Goal: Information Seeking & Learning: Compare options

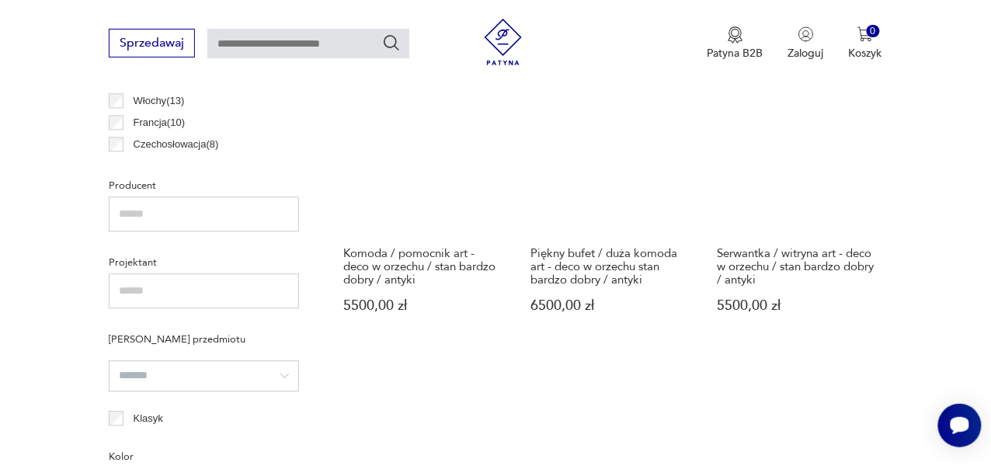
scroll to position [916, 0]
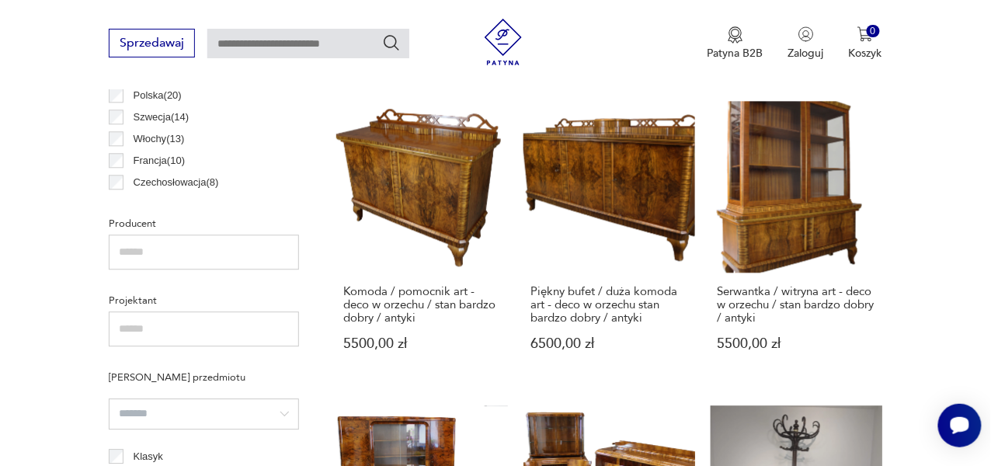
click at [308, 42] on input "text" at bounding box center [308, 44] width 202 height 30
type input "******"
click at [394, 40] on icon "Szukaj" at bounding box center [391, 42] width 19 height 19
type input "******"
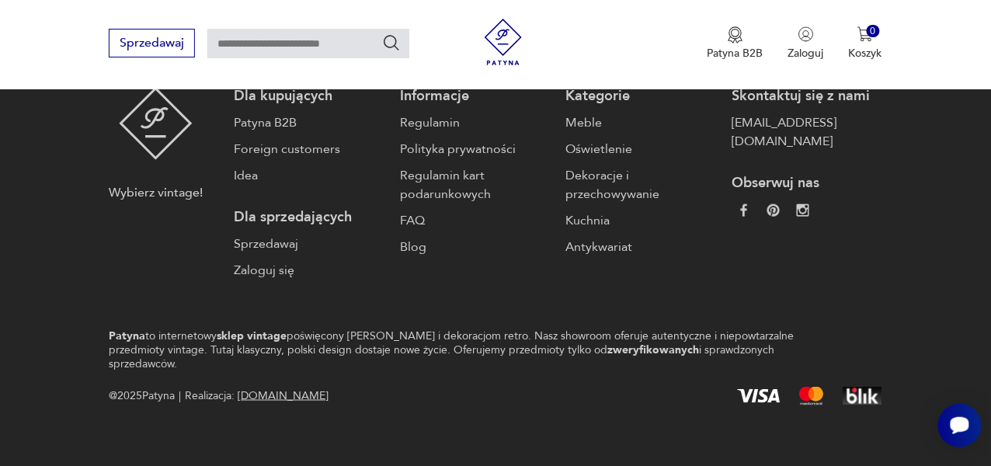
type input "******"
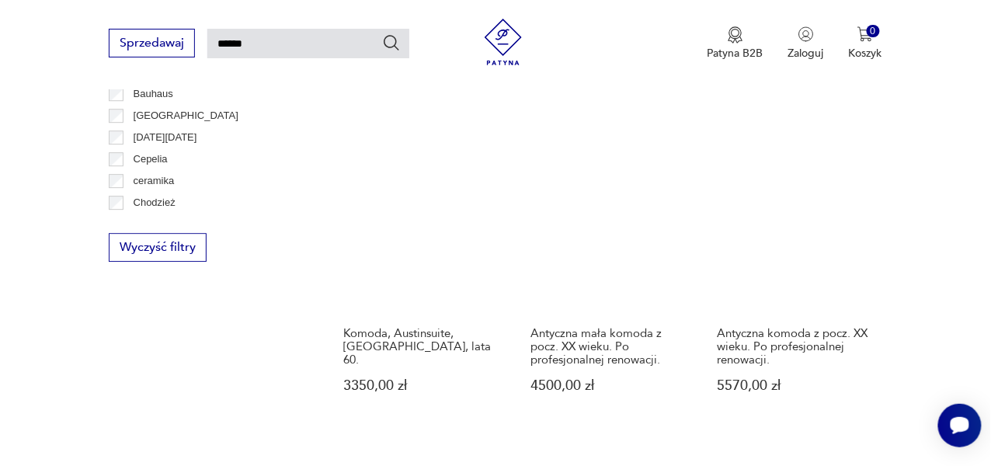
scroll to position [1124, 0]
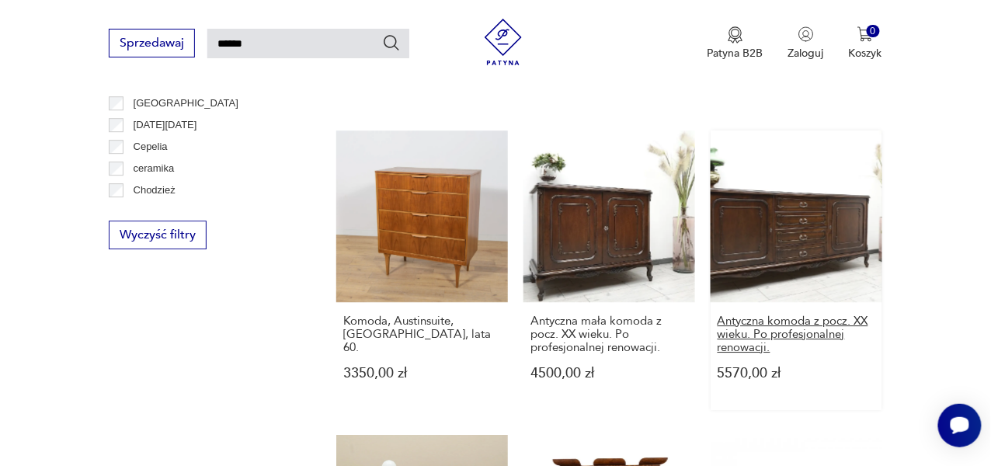
click at [815, 329] on h3 "Antyczna komoda z pocz. XX wieku. Po profesjonalnej renowacji." at bounding box center [797, 335] width 158 height 40
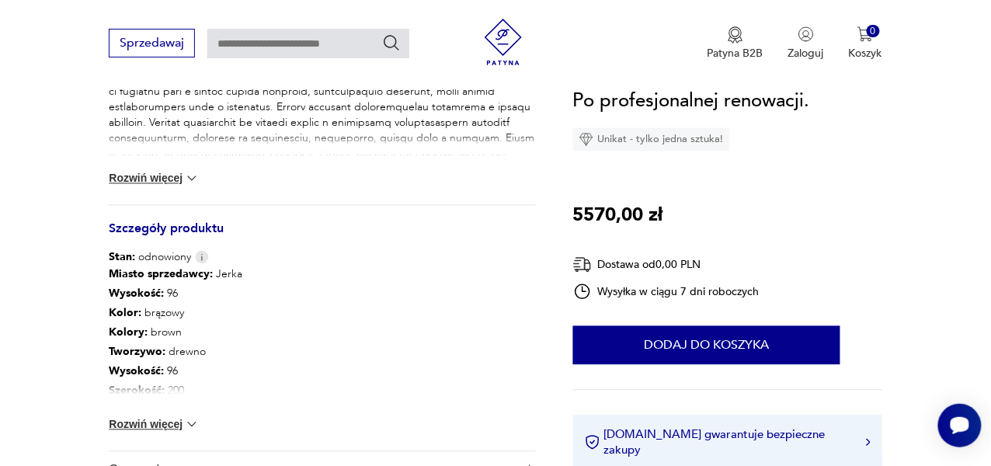
scroll to position [739, 0]
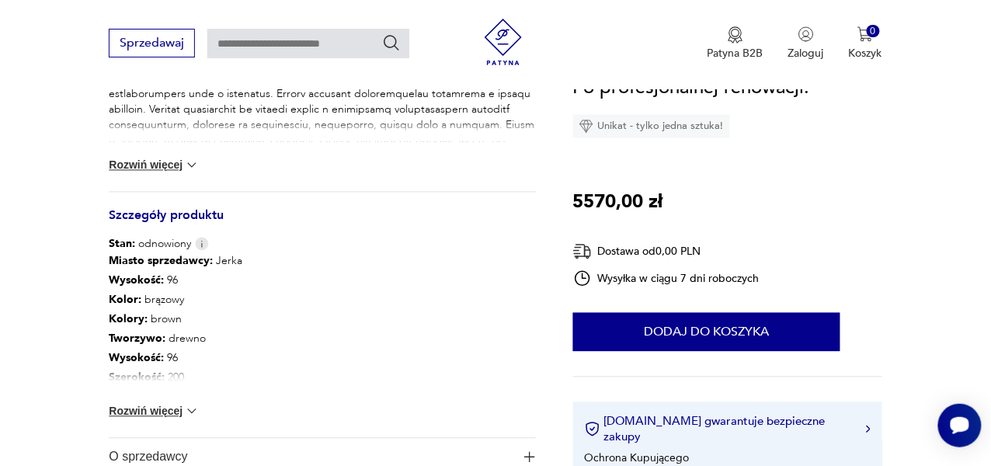
click at [170, 412] on button "Rozwiń więcej" at bounding box center [154, 412] width 90 height 16
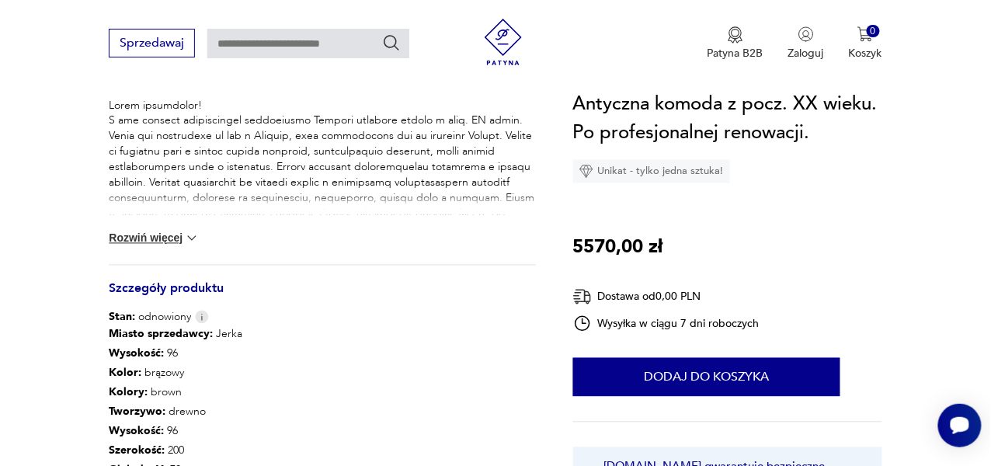
scroll to position [646, 0]
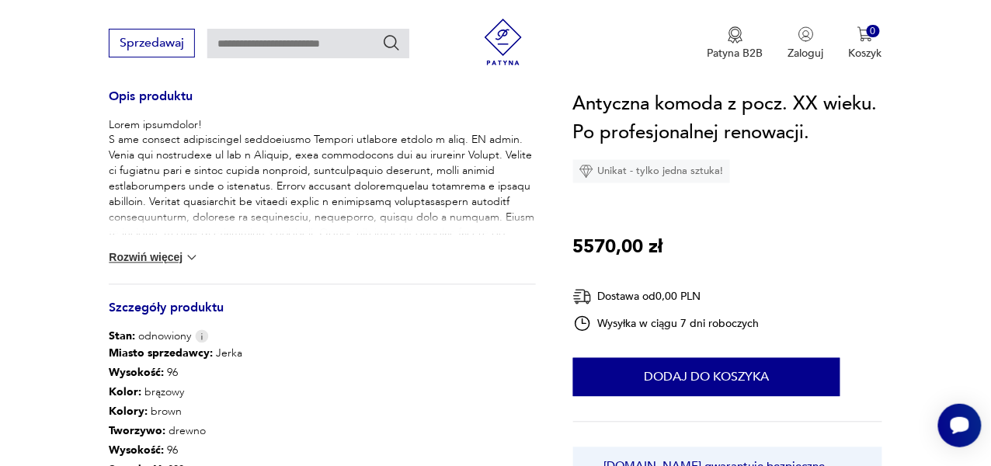
click at [173, 251] on button "Rozwiń więcej" at bounding box center [154, 258] width 90 height 16
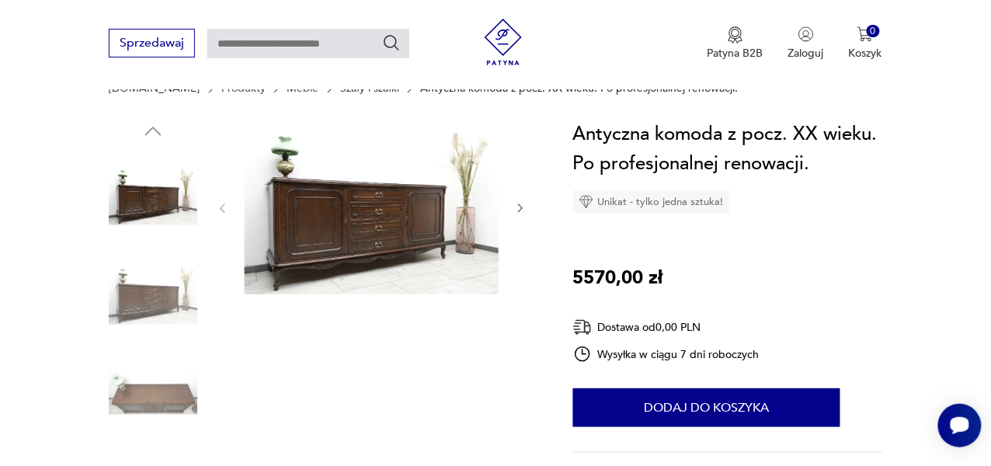
scroll to position [123, 0]
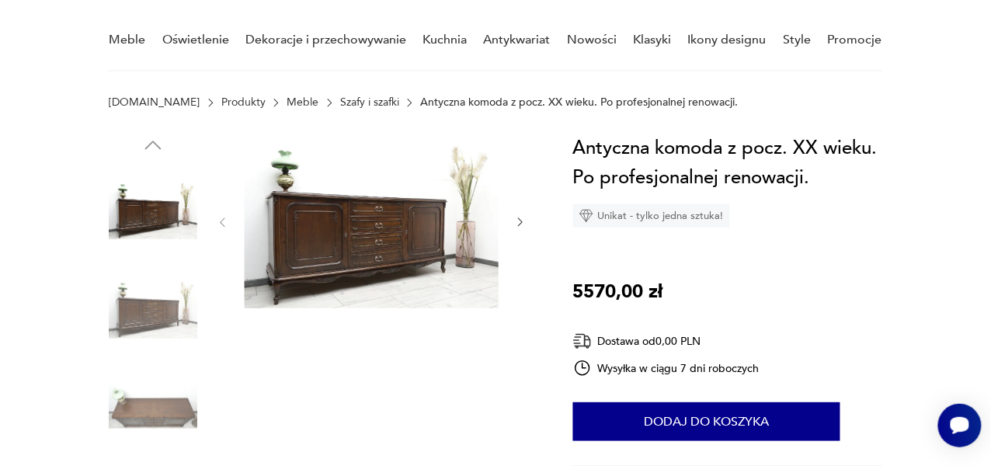
click at [523, 221] on icon "button" at bounding box center [520, 222] width 12 height 12
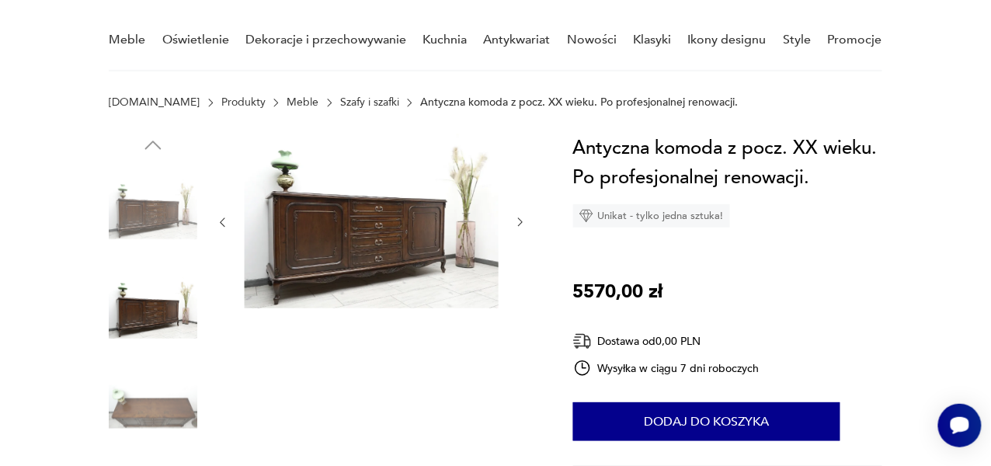
click at [523, 221] on icon "button" at bounding box center [520, 222] width 12 height 12
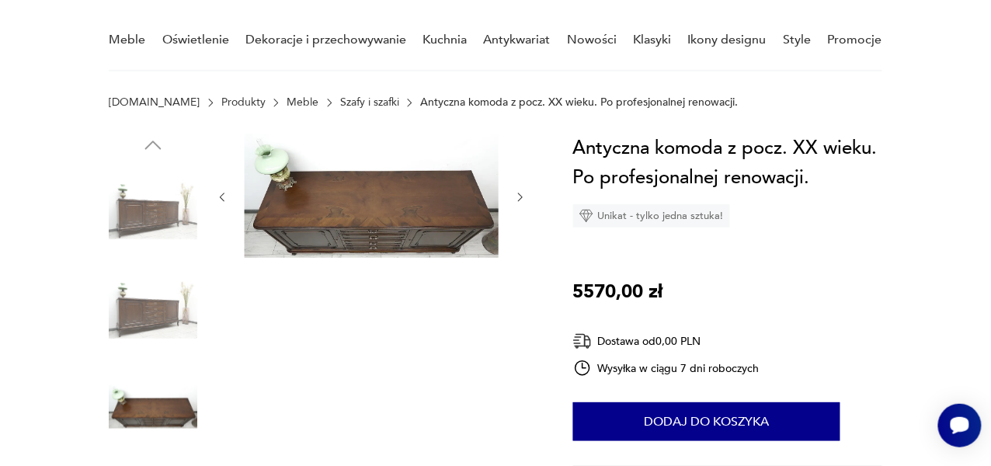
click at [518, 196] on icon "button" at bounding box center [520, 197] width 12 height 12
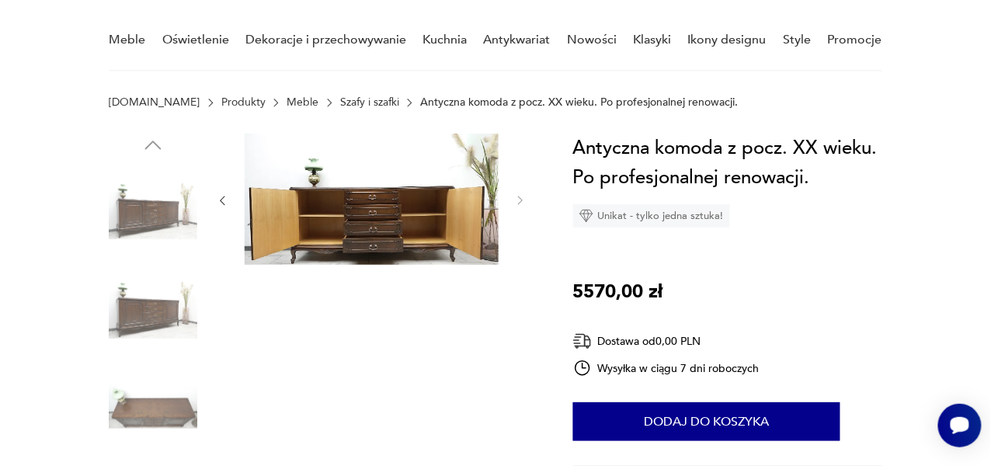
type input "******"
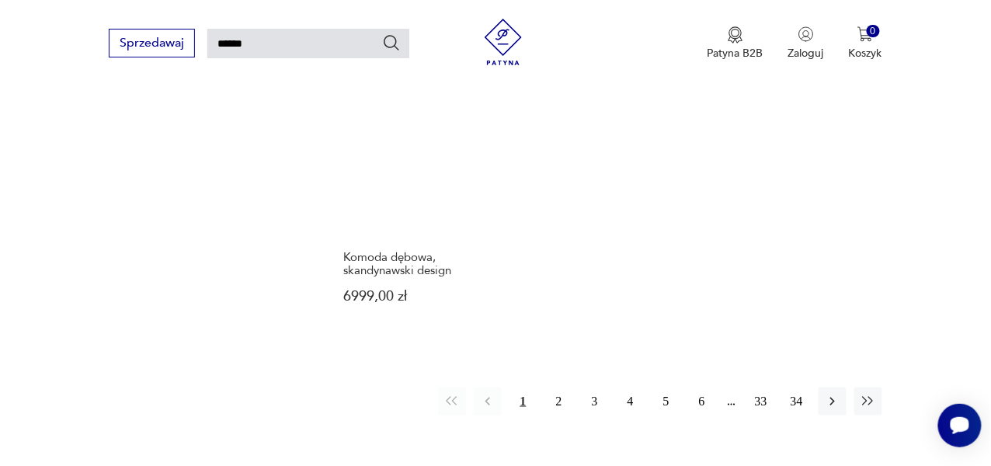
scroll to position [1841, 0]
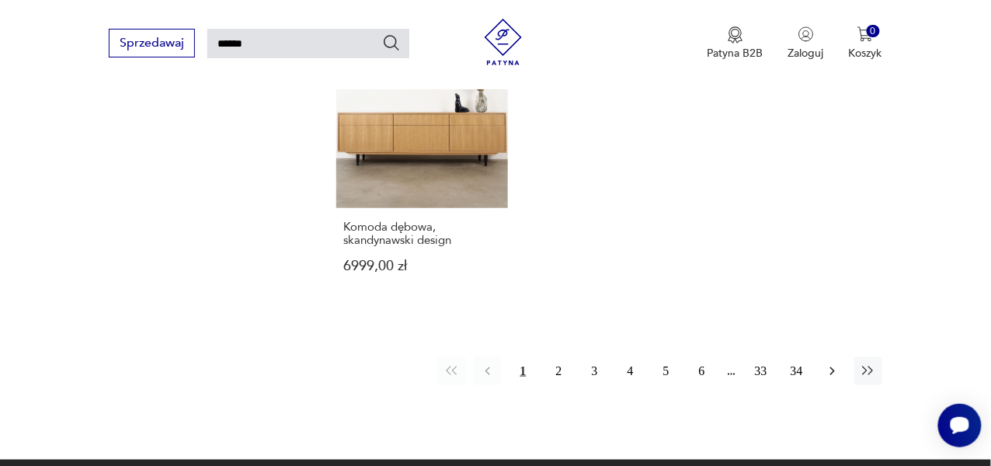
click at [830, 364] on icon "button" at bounding box center [833, 372] width 16 height 16
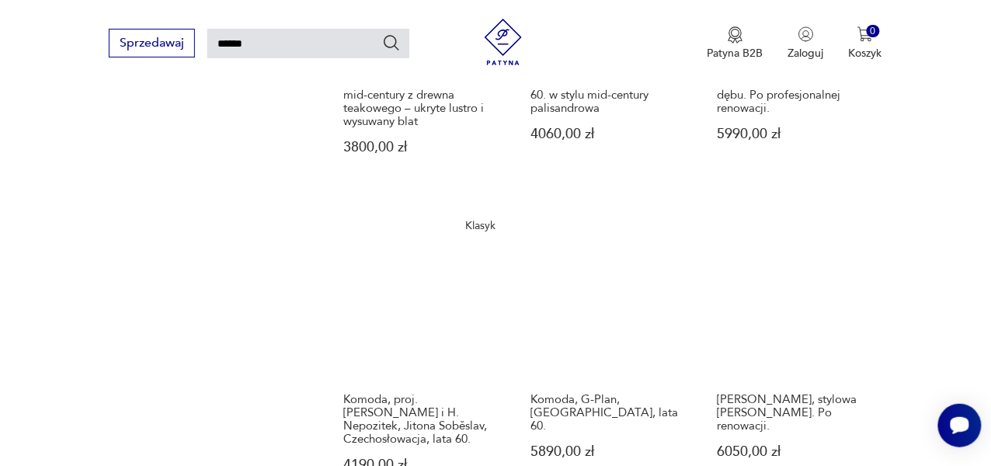
scroll to position [1472, 0]
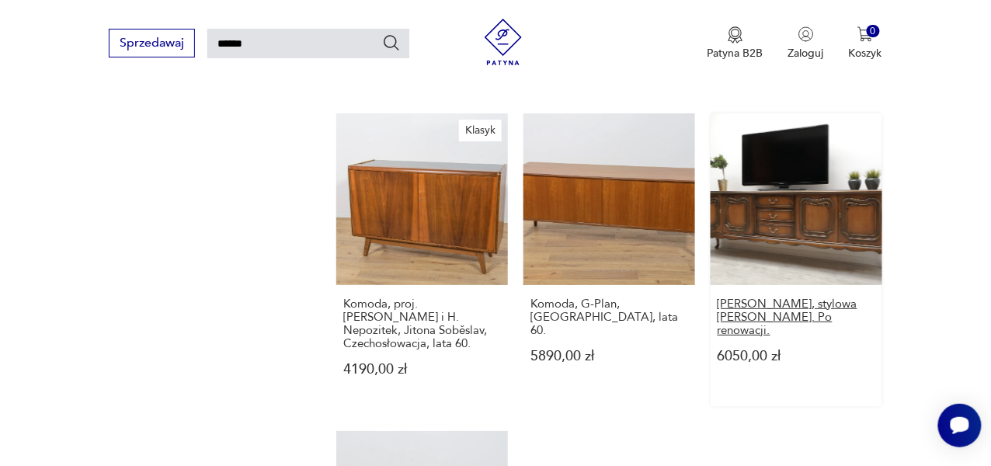
click at [769, 311] on h3 "[PERSON_NAME], stylowa [PERSON_NAME]. Po renowacji." at bounding box center [797, 318] width 158 height 40
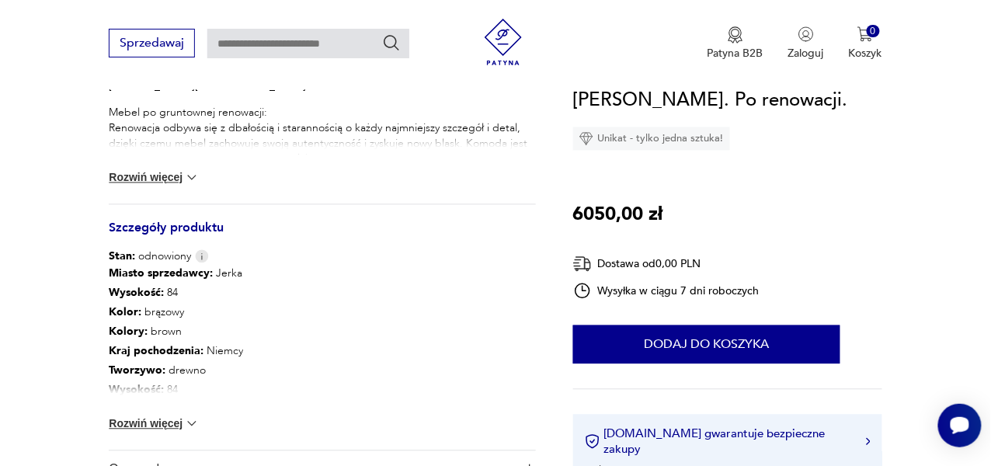
scroll to position [770, 0]
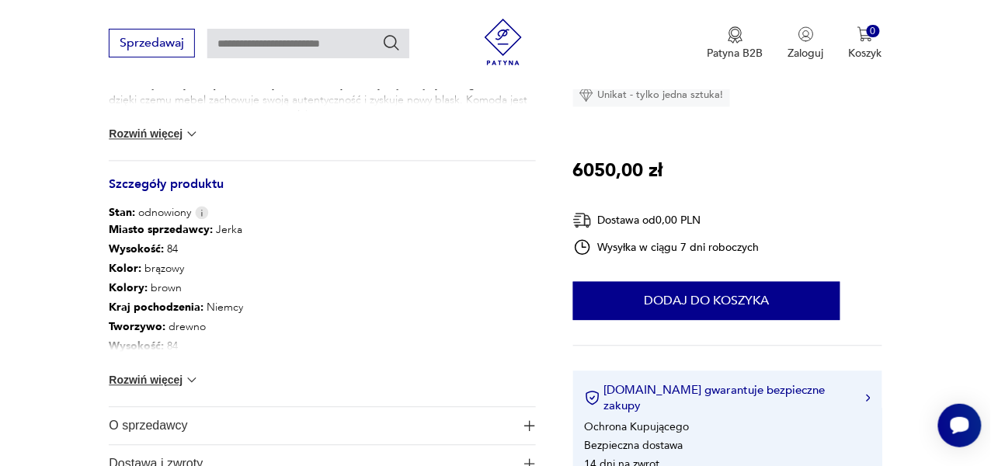
click at [190, 380] on img at bounding box center [192, 381] width 16 height 16
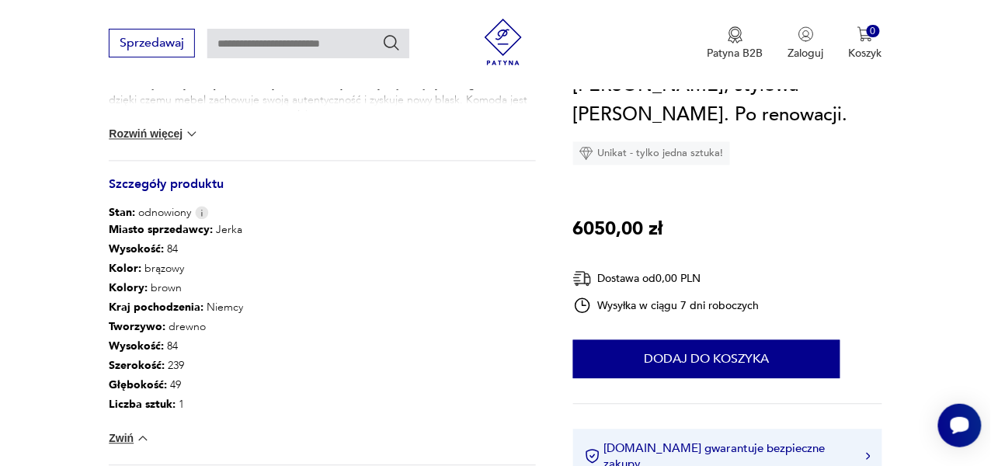
type input "******"
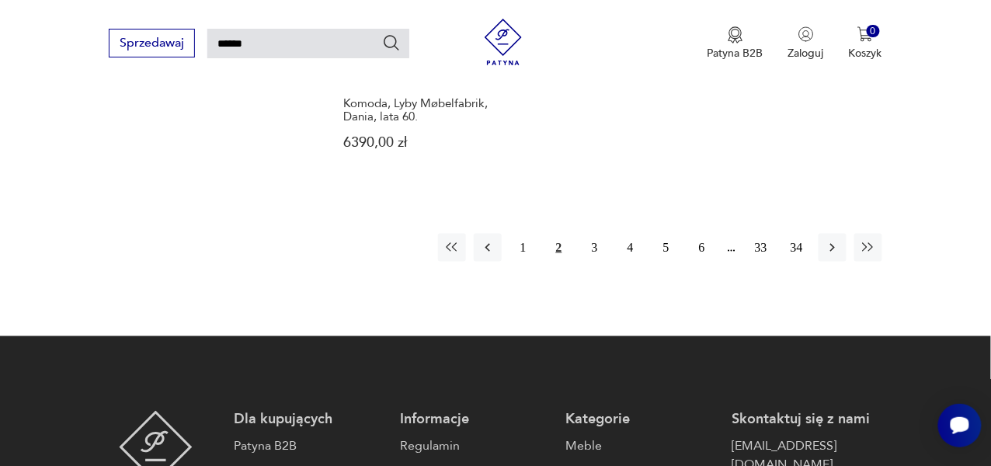
scroll to position [2000, 0]
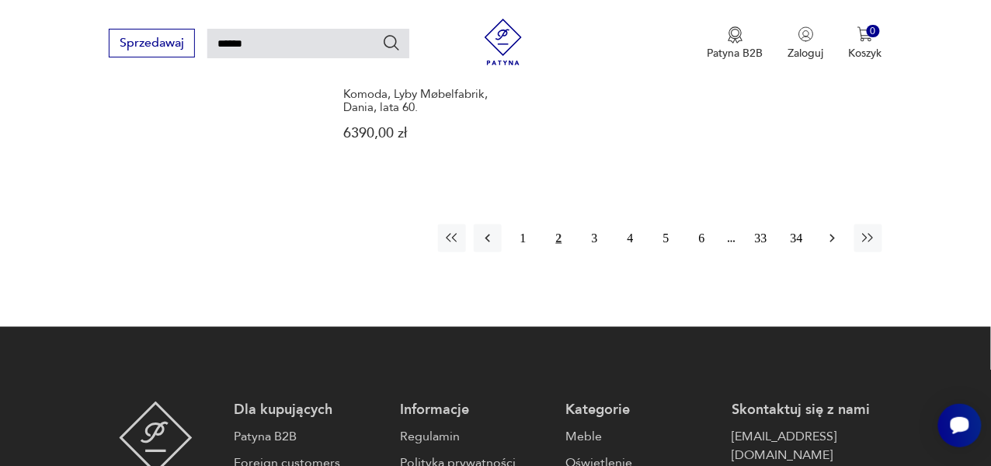
click at [836, 242] on icon "button" at bounding box center [833, 239] width 16 height 16
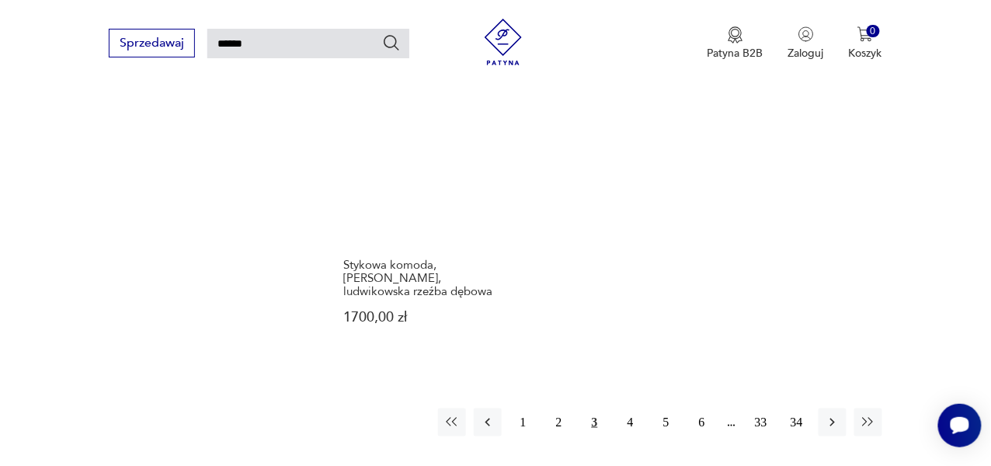
scroll to position [1872, 0]
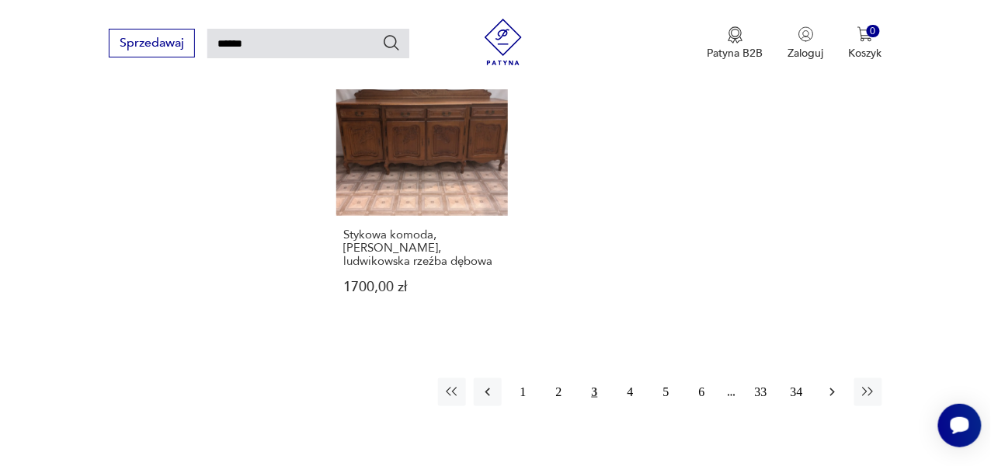
click at [829, 385] on icon "button" at bounding box center [833, 393] width 16 height 16
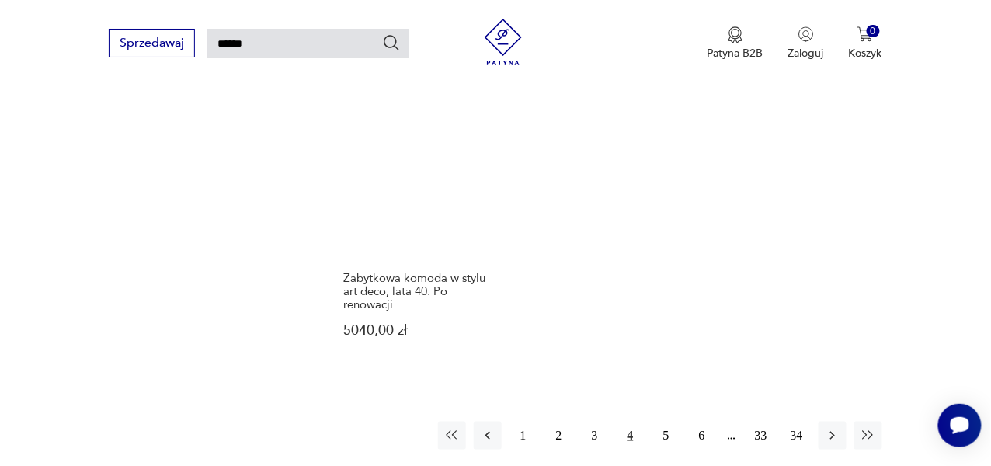
scroll to position [1872, 0]
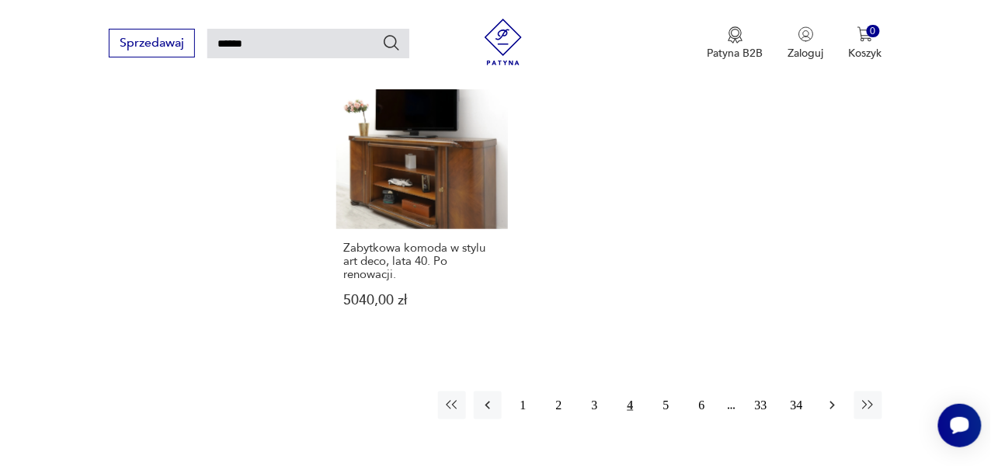
click at [830, 398] on icon "button" at bounding box center [833, 406] width 16 height 16
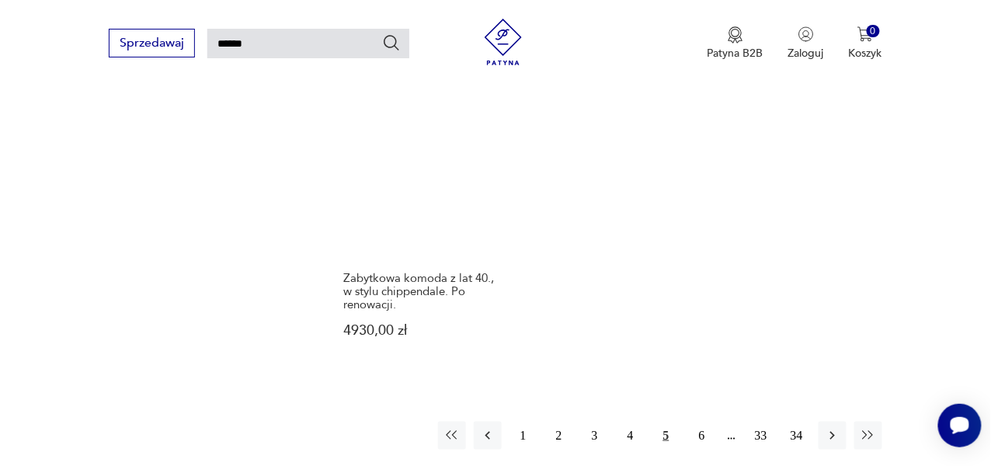
scroll to position [1872, 0]
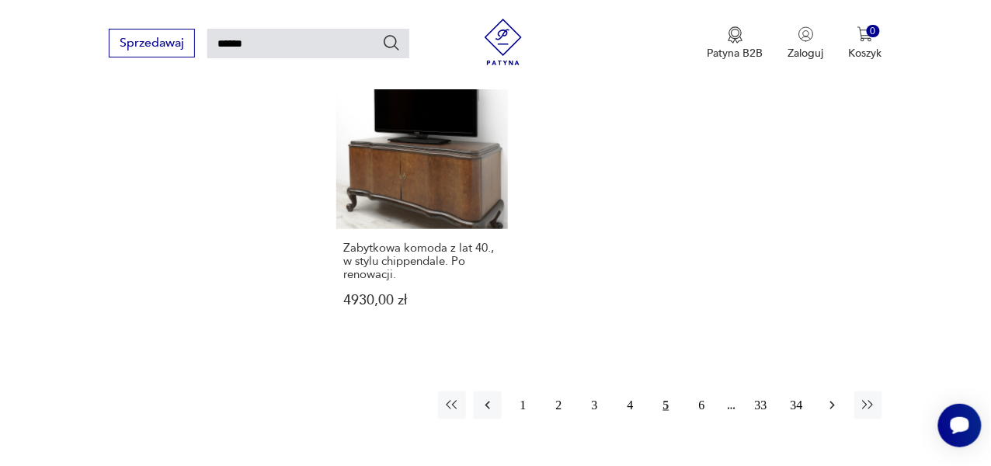
click at [833, 398] on icon "button" at bounding box center [833, 406] width 16 height 16
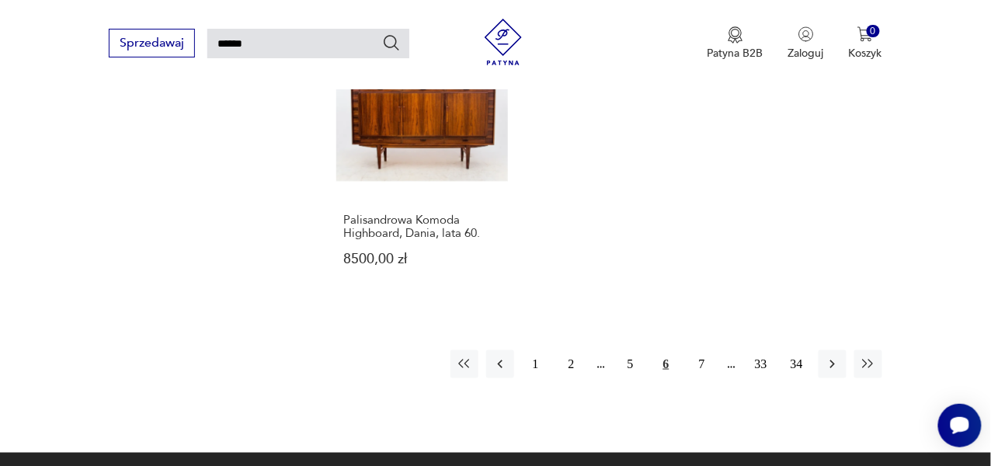
scroll to position [1872, 0]
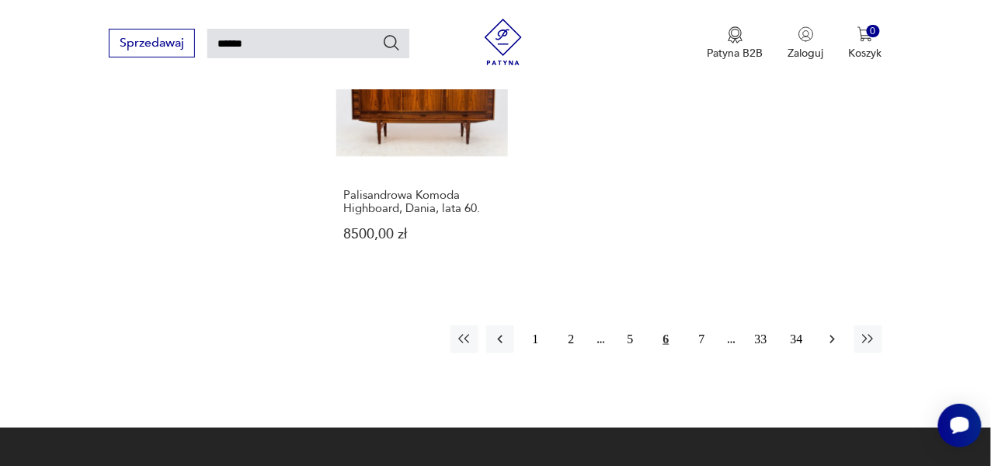
click at [829, 332] on icon "button" at bounding box center [833, 340] width 16 height 16
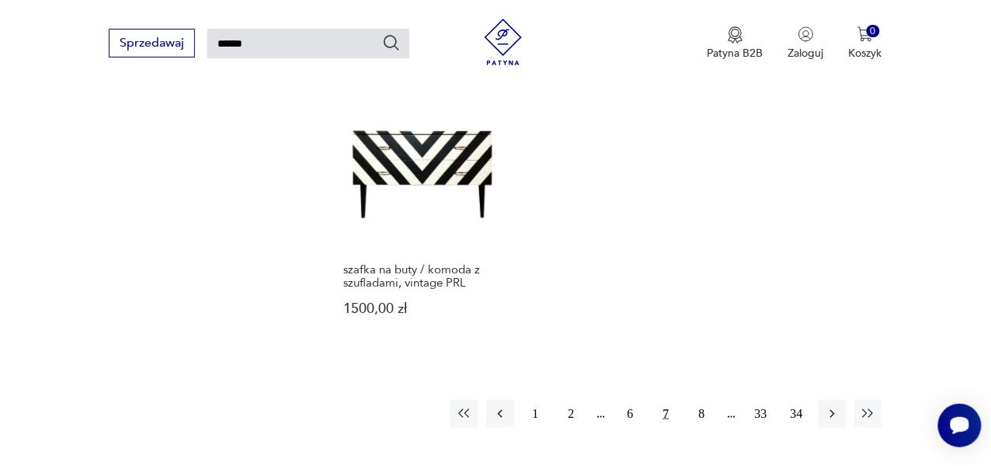
scroll to position [1842, 0]
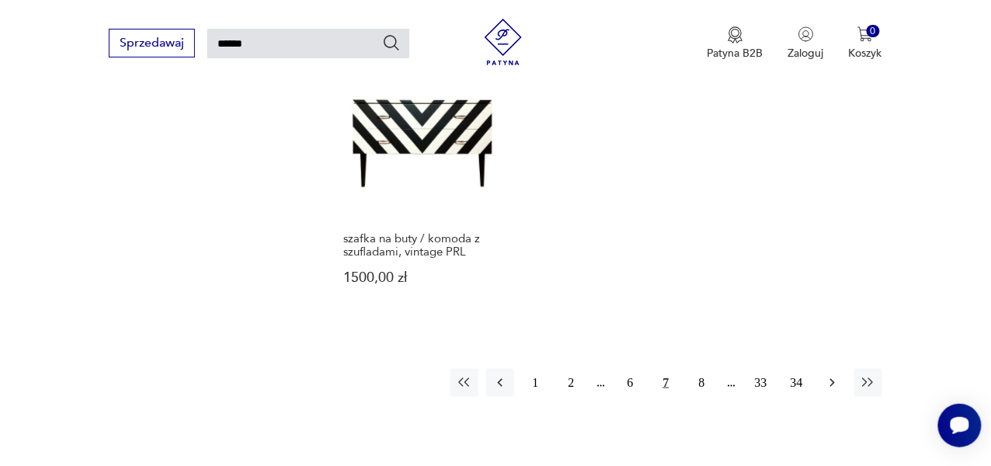
click at [830, 375] on icon "button" at bounding box center [833, 383] width 16 height 16
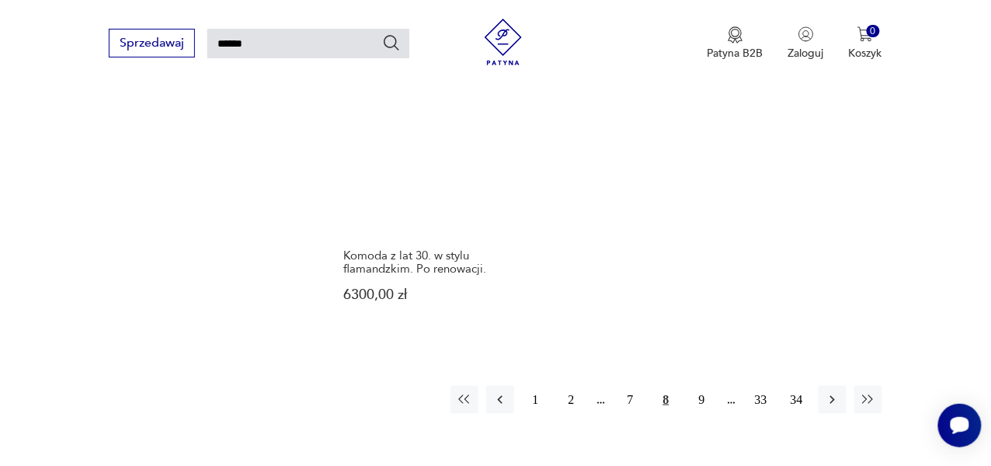
scroll to position [1886, 0]
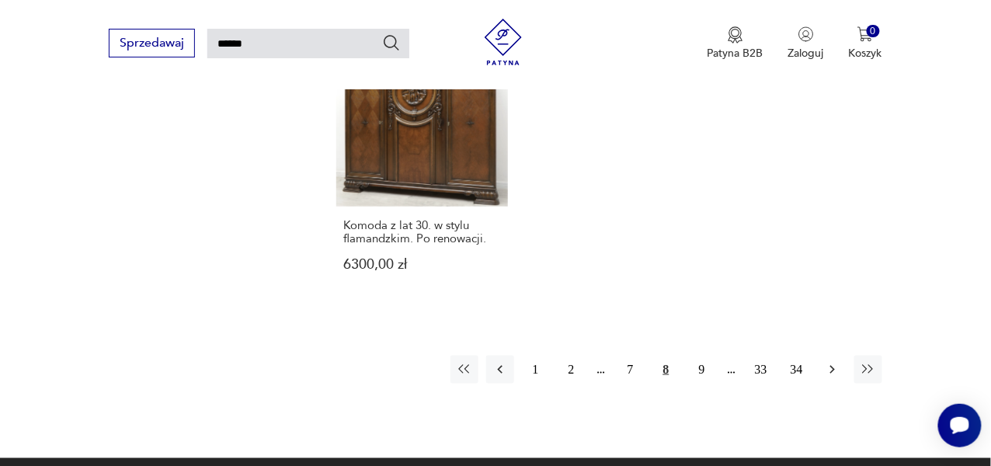
click at [834, 362] on icon "button" at bounding box center [833, 370] width 16 height 16
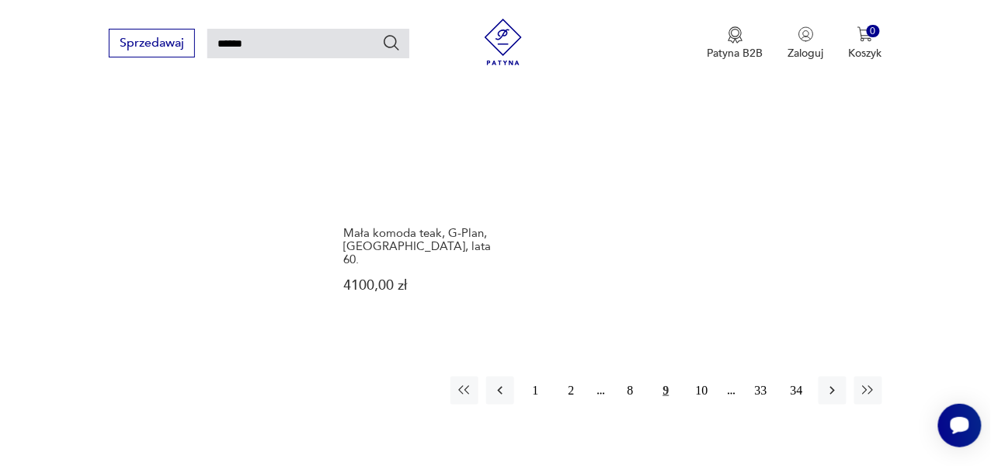
scroll to position [1935, 0]
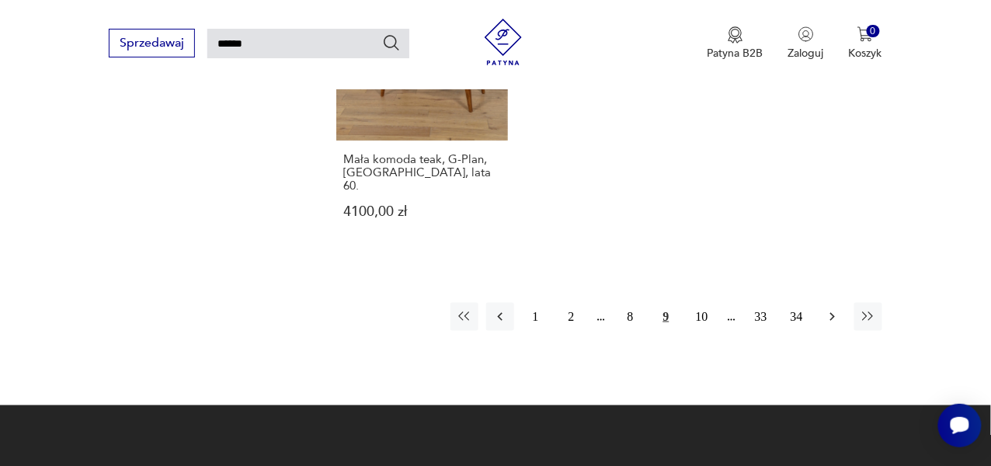
click at [838, 309] on icon "button" at bounding box center [833, 317] width 16 height 16
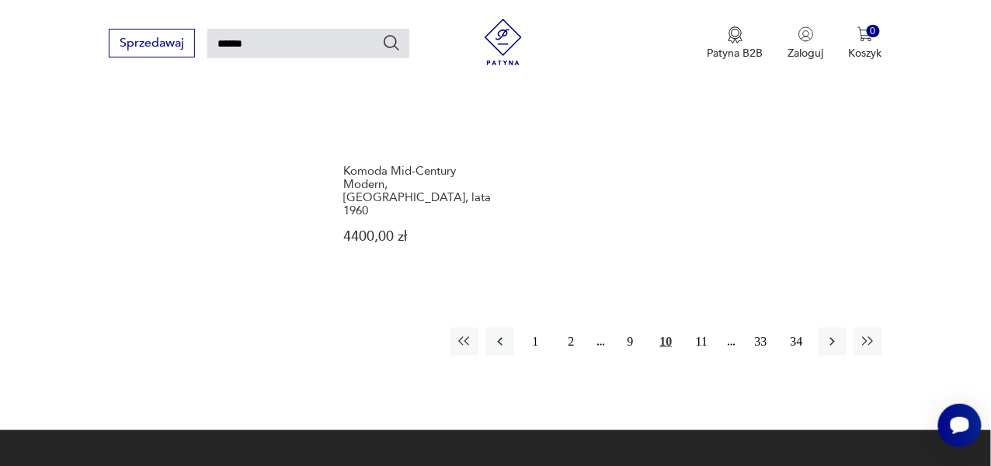
scroll to position [1903, 0]
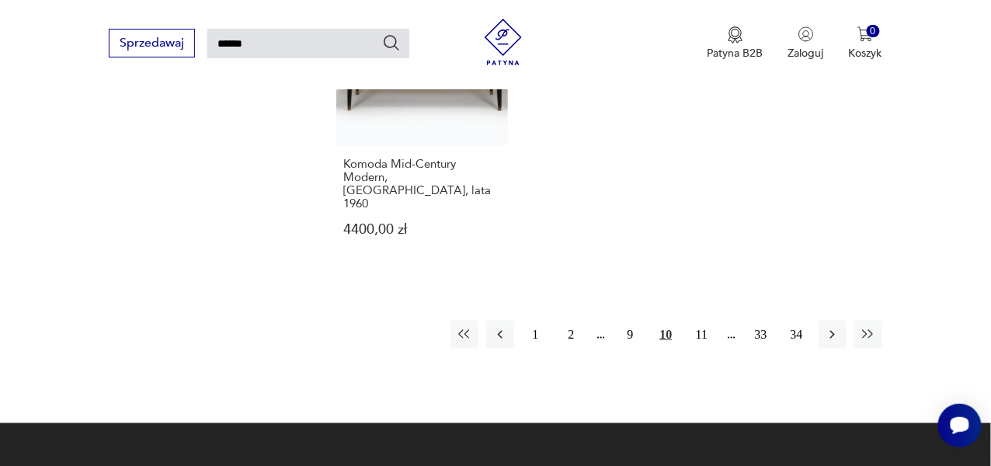
click at [838, 327] on icon "button" at bounding box center [833, 335] width 16 height 16
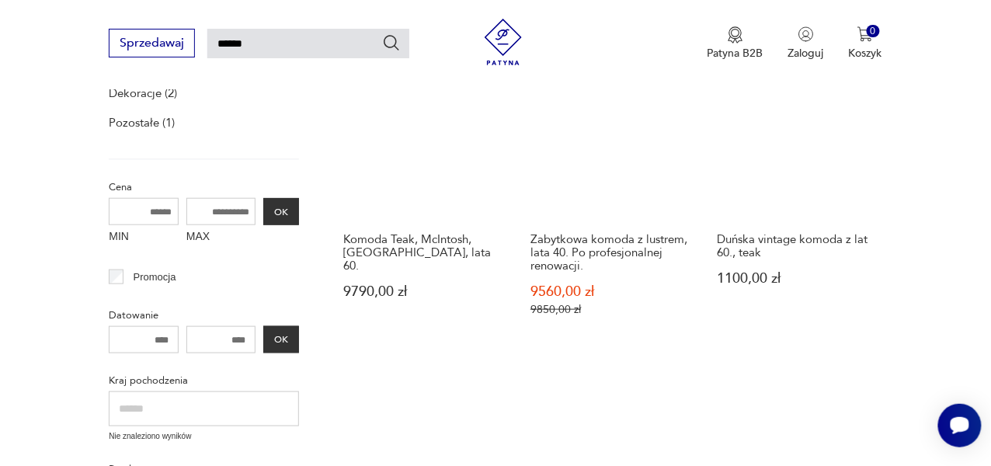
scroll to position [263, 0]
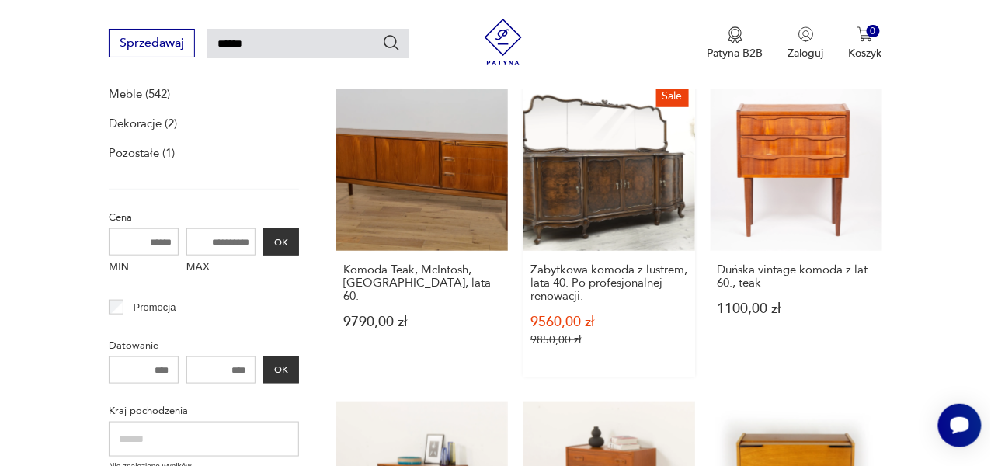
click at [601, 186] on link "Sale Zabytkowa komoda z lustrem, lata 40. Po profesjonalnej renowacji. 9560,00 …" at bounding box center [610, 228] width 172 height 298
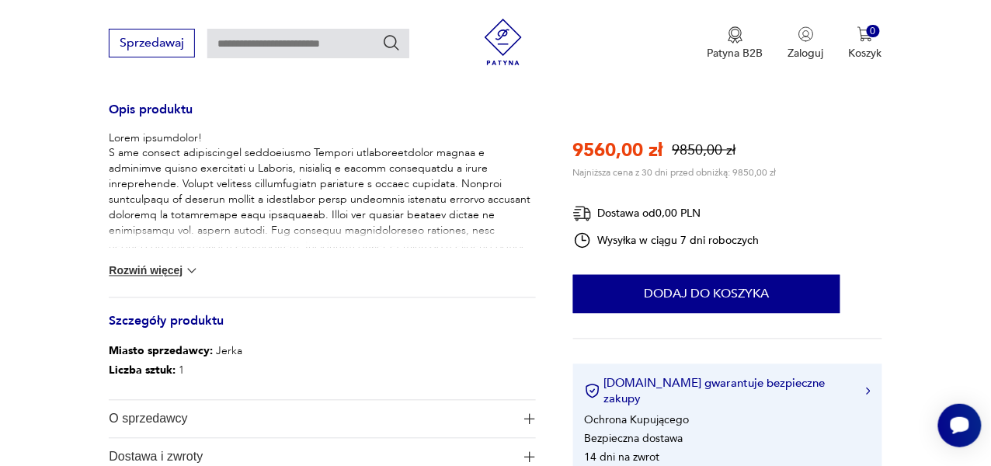
scroll to position [677, 0]
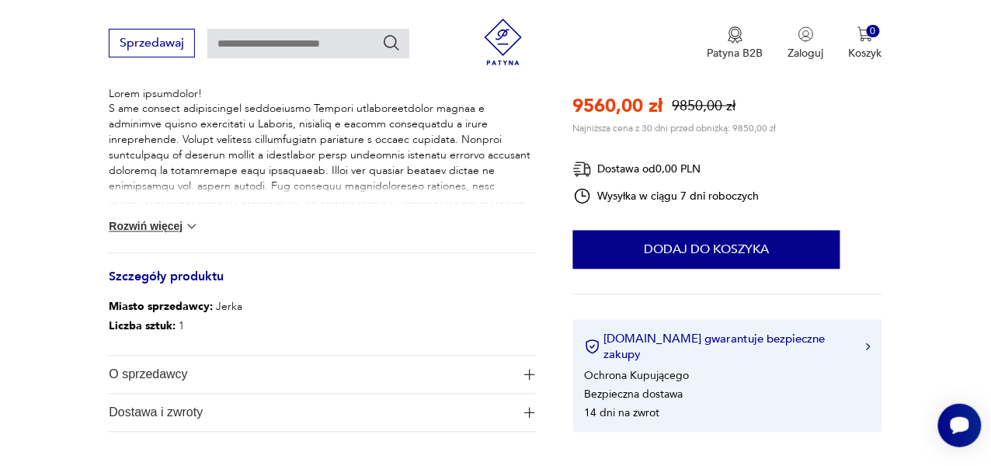
click at [186, 224] on img at bounding box center [192, 227] width 16 height 16
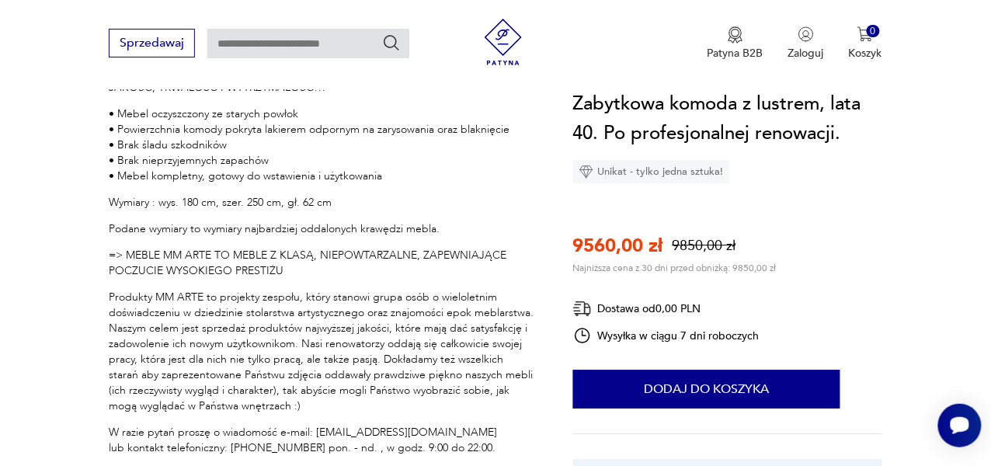
scroll to position [1109, 0]
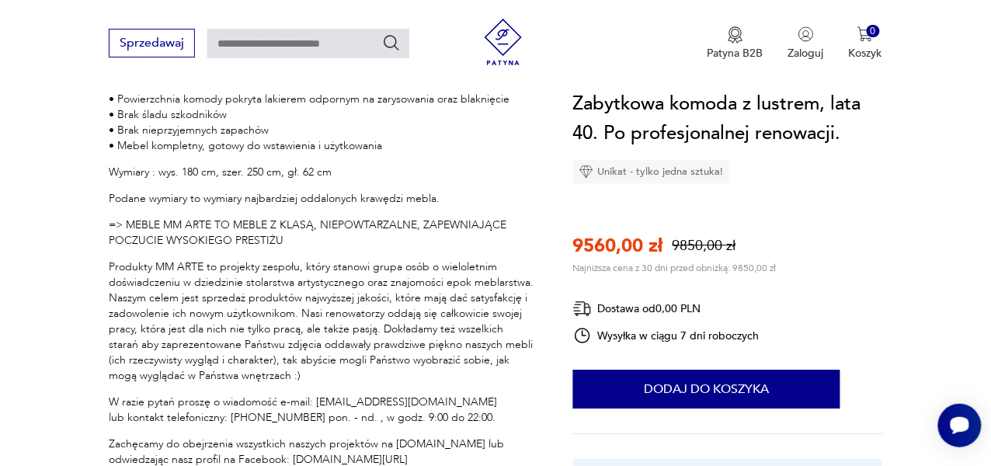
type input "******"
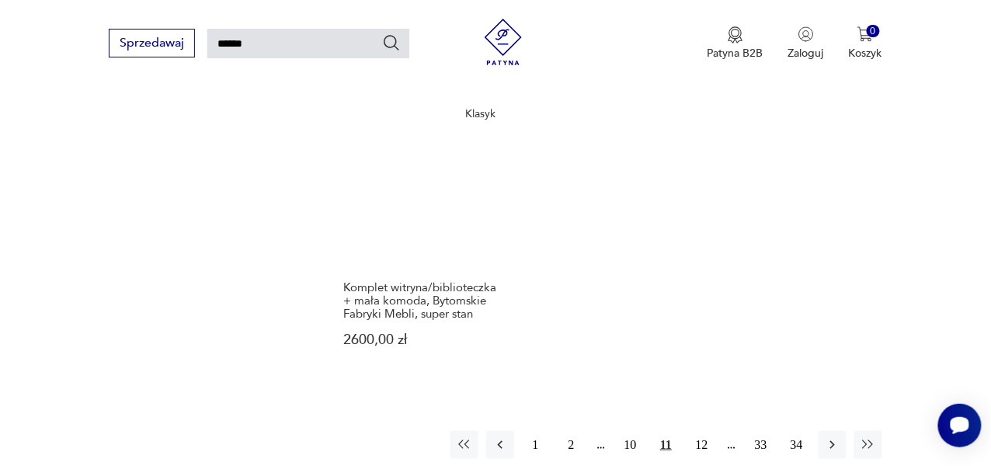
scroll to position [1834, 0]
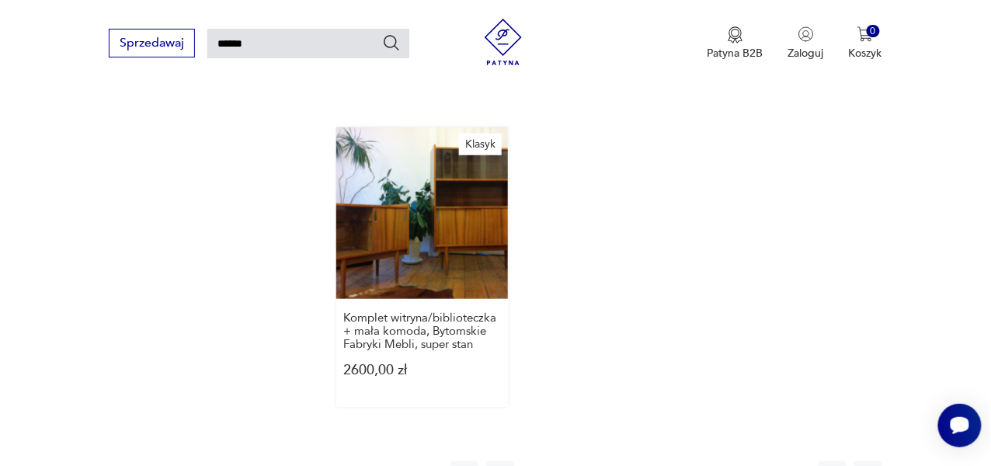
click at [437, 180] on link "Klasyk Komplet witryna/biblioteczka + mała komoda, Bytomskie Fabryki Mebli, sup…" at bounding box center [422, 267] width 172 height 280
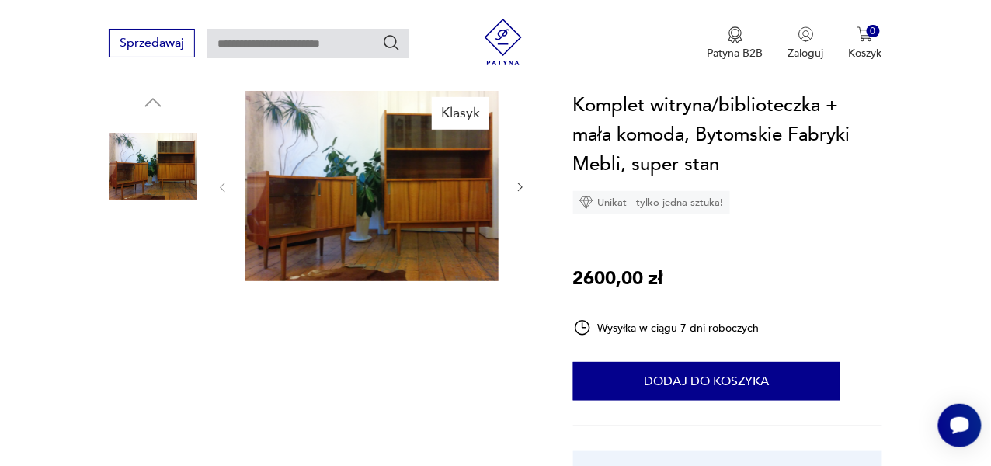
scroll to position [154, 0]
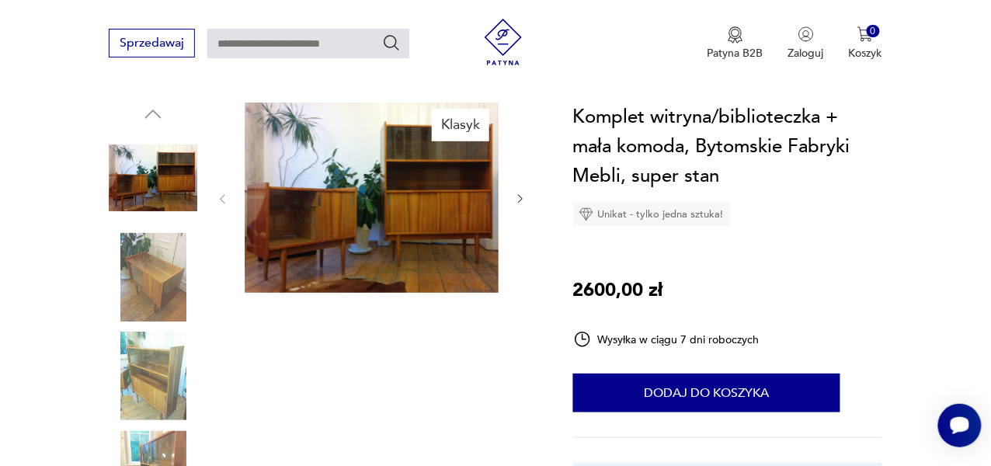
click at [518, 205] on button "button" at bounding box center [520, 200] width 12 height 16
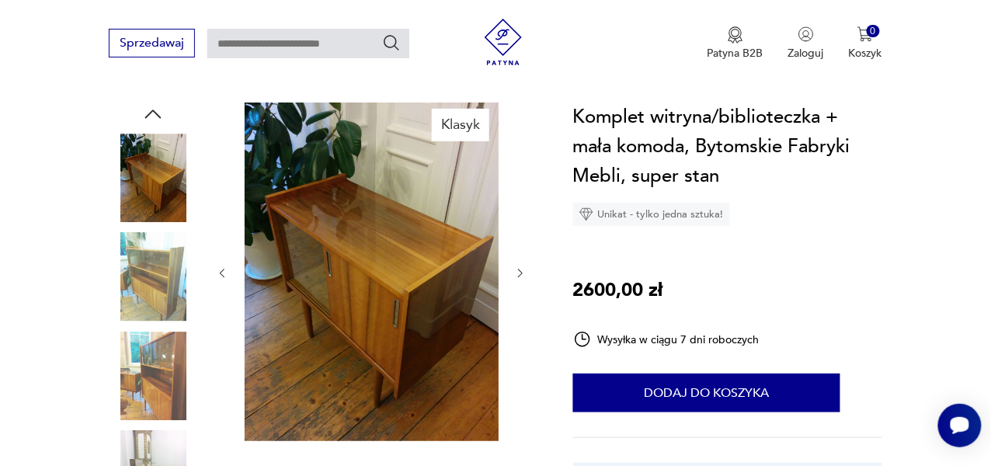
click at [518, 205] on div at bounding box center [371, 274] width 311 height 342
click at [514, 273] on icon "button" at bounding box center [520, 273] width 12 height 12
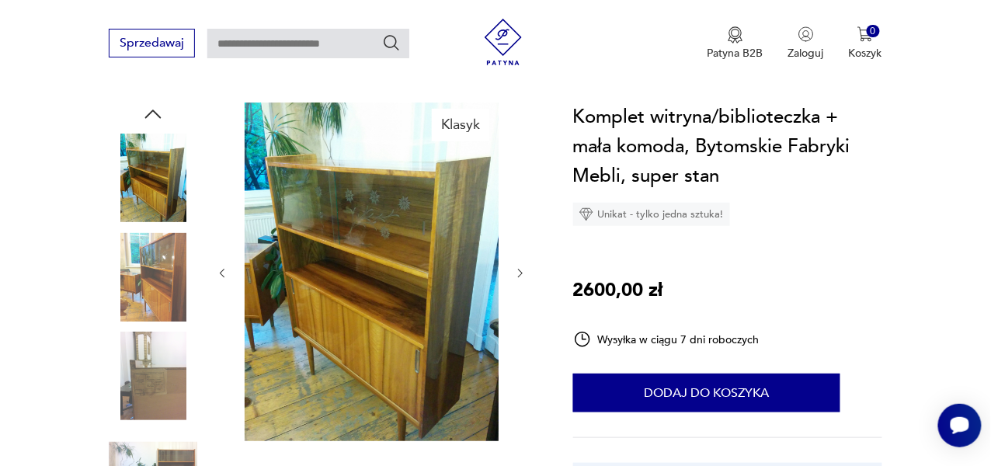
click at [514, 273] on icon "button" at bounding box center [520, 273] width 12 height 12
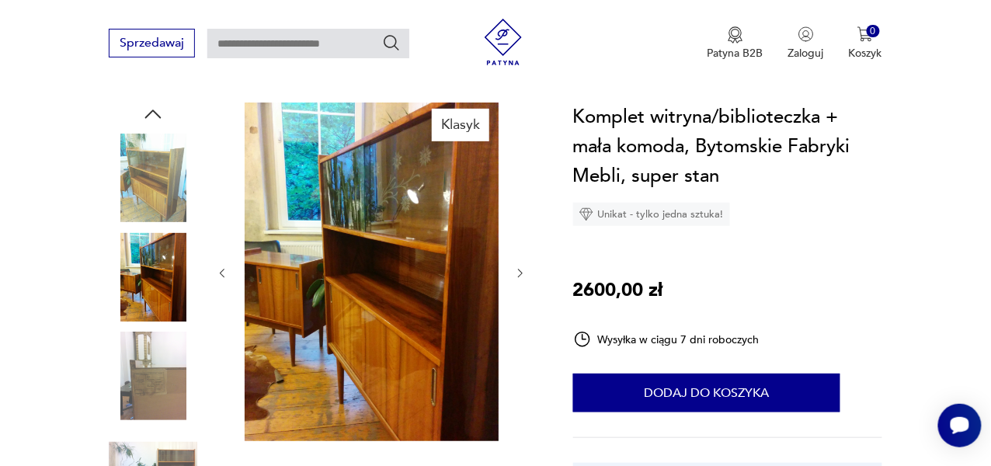
type input "******"
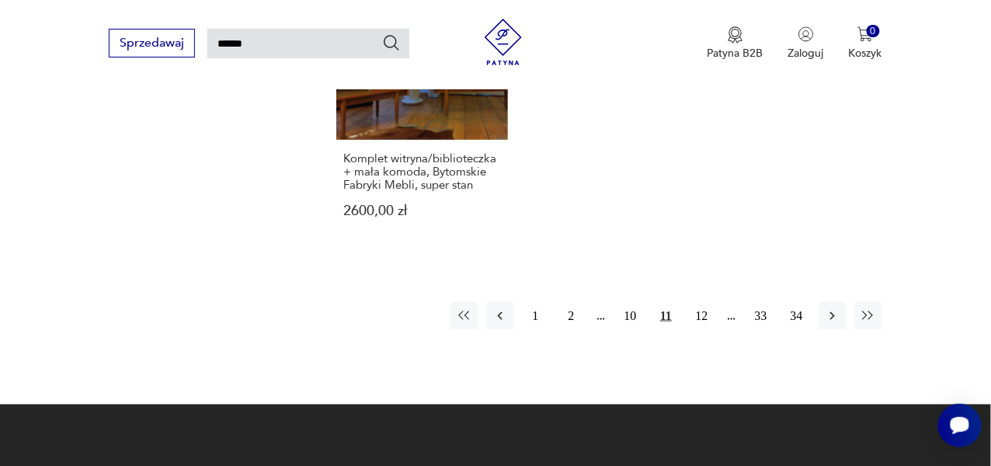
scroll to position [2000, 0]
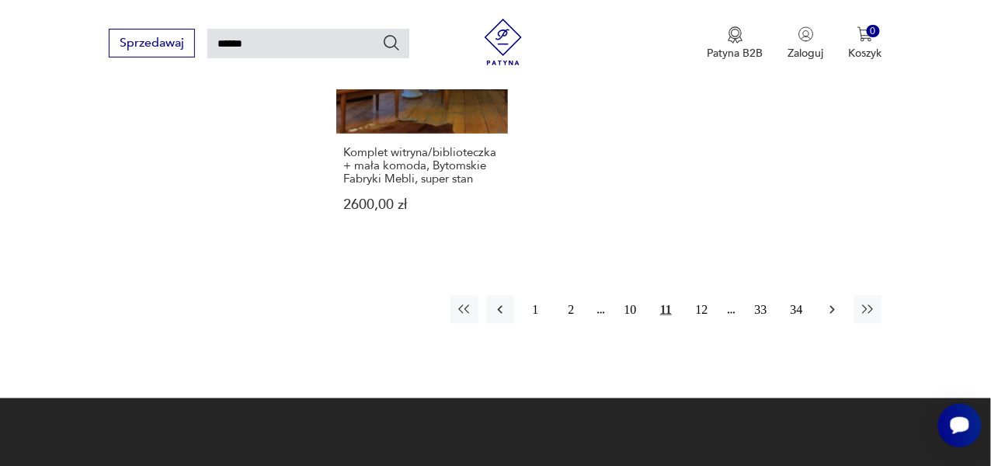
click at [834, 302] on icon "button" at bounding box center [833, 310] width 16 height 16
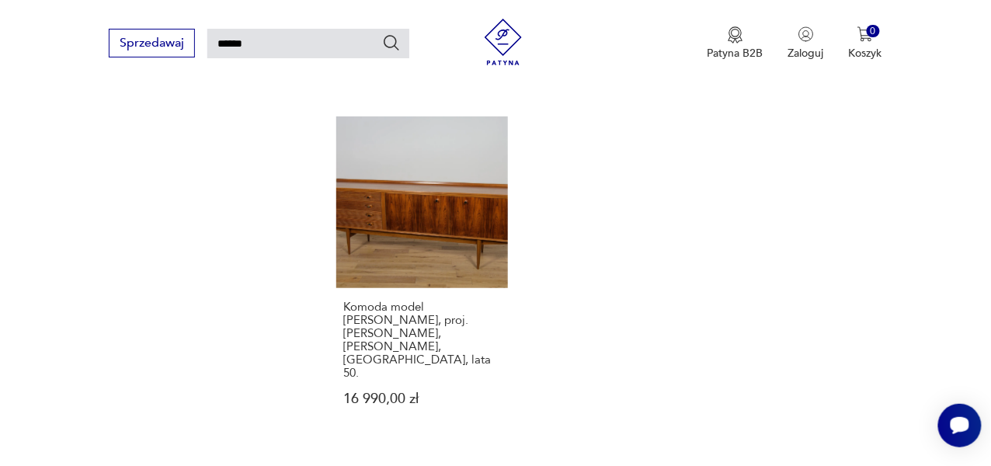
scroll to position [1872, 0]
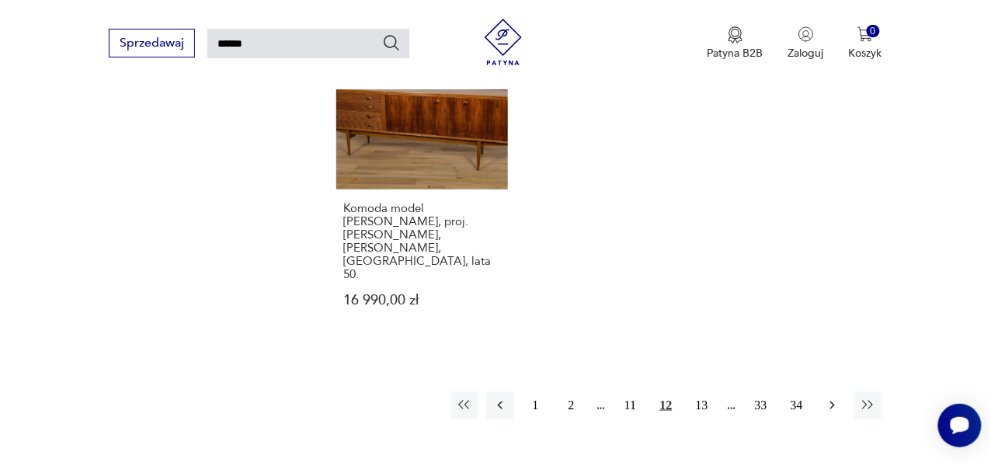
click at [838, 398] on icon "button" at bounding box center [833, 406] width 16 height 16
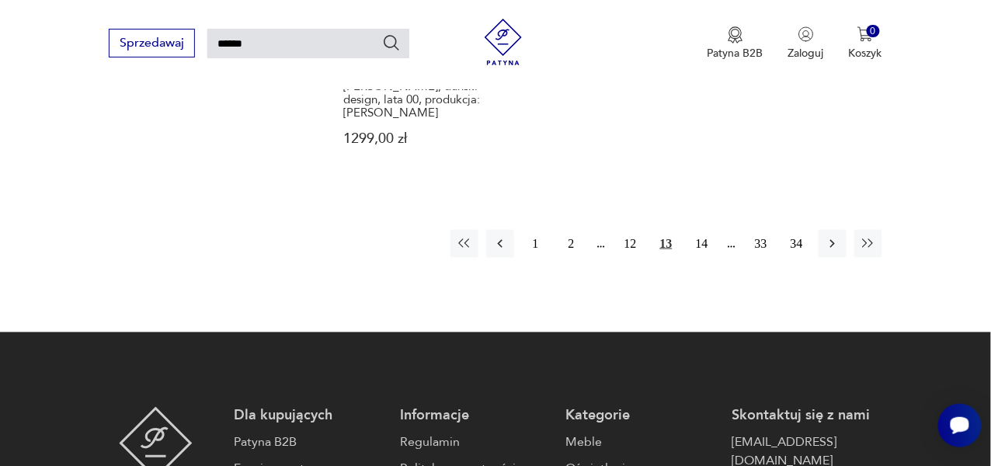
scroll to position [2119, 0]
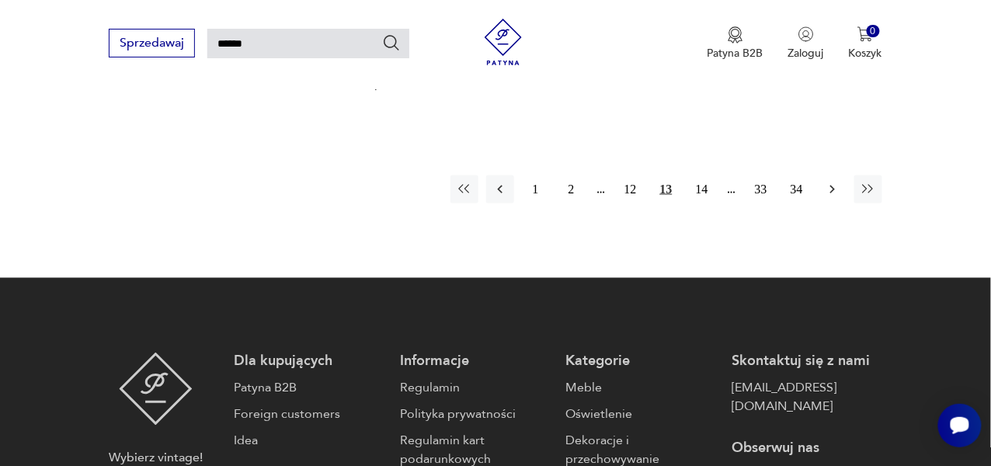
click at [834, 182] on icon "button" at bounding box center [833, 190] width 16 height 16
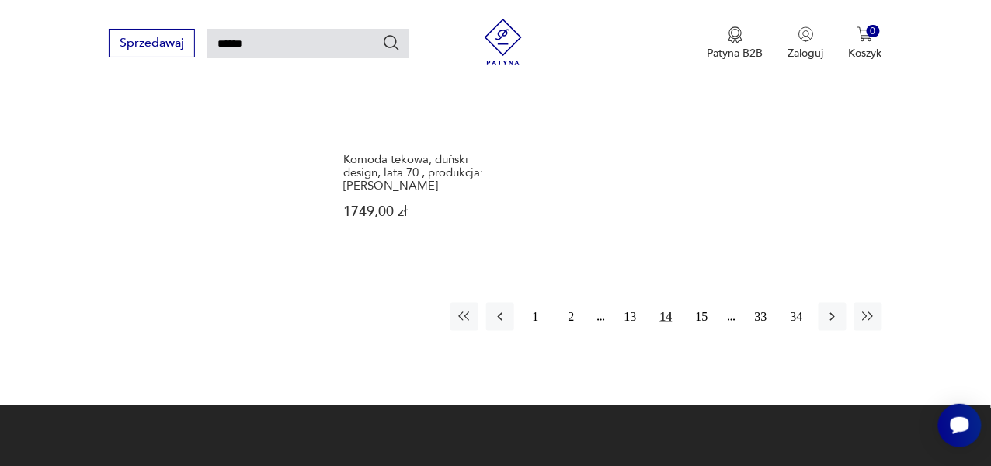
scroll to position [1965, 0]
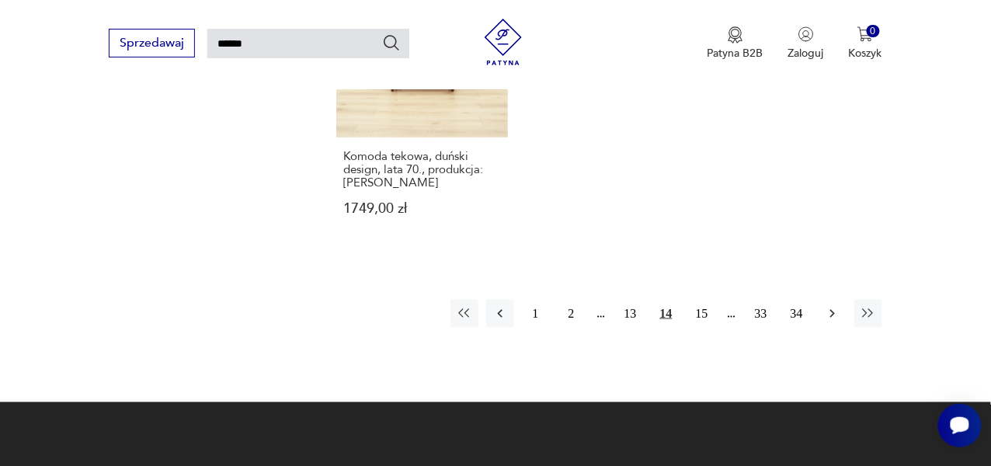
click at [828, 306] on icon "button" at bounding box center [833, 314] width 16 height 16
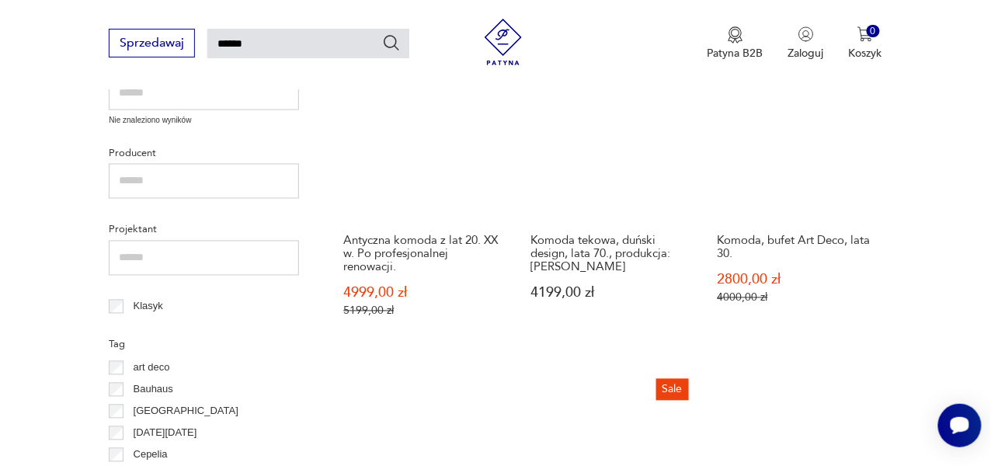
scroll to position [578, 0]
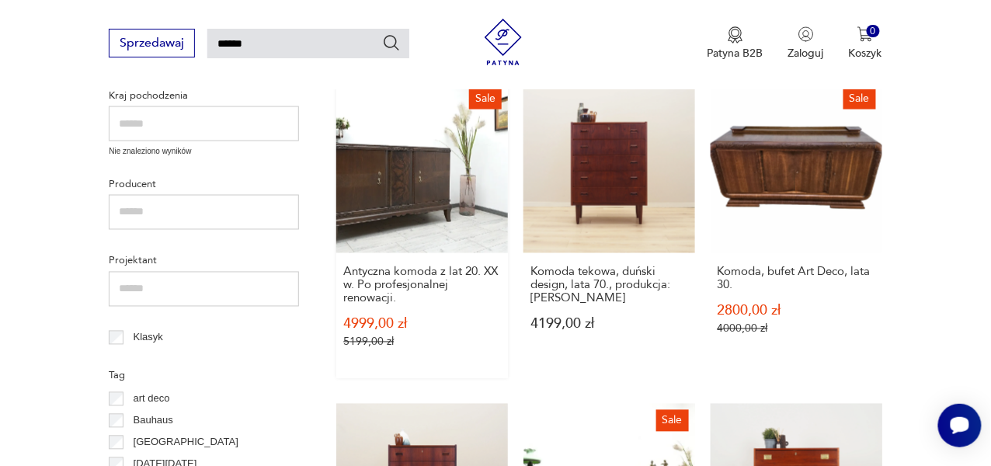
click at [410, 179] on link "Sale Antyczna komoda z lat 20. XX w. Po profesjonalnej renowacji. 4999,00 zł 51…" at bounding box center [422, 231] width 172 height 298
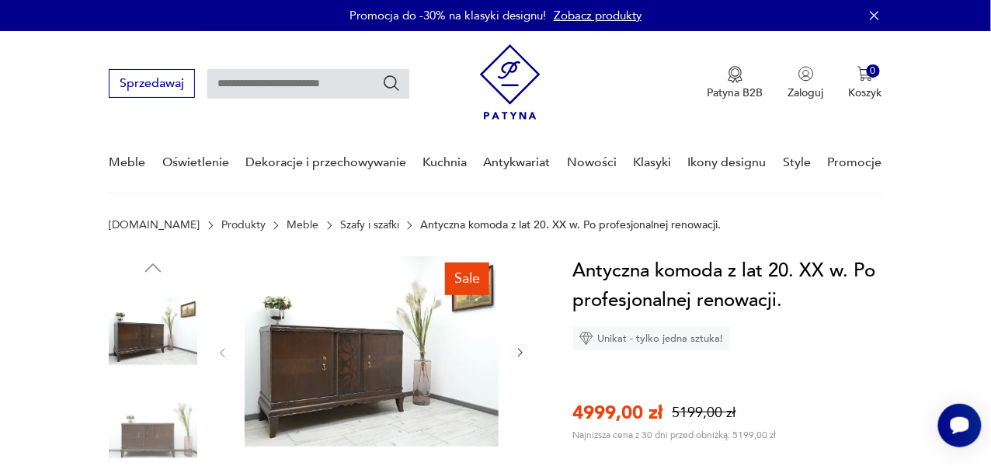
type input "******"
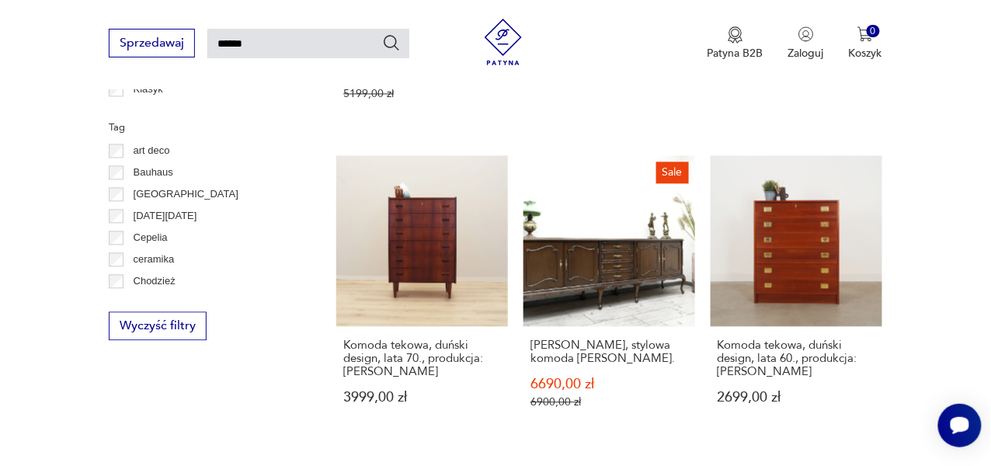
scroll to position [825, 0]
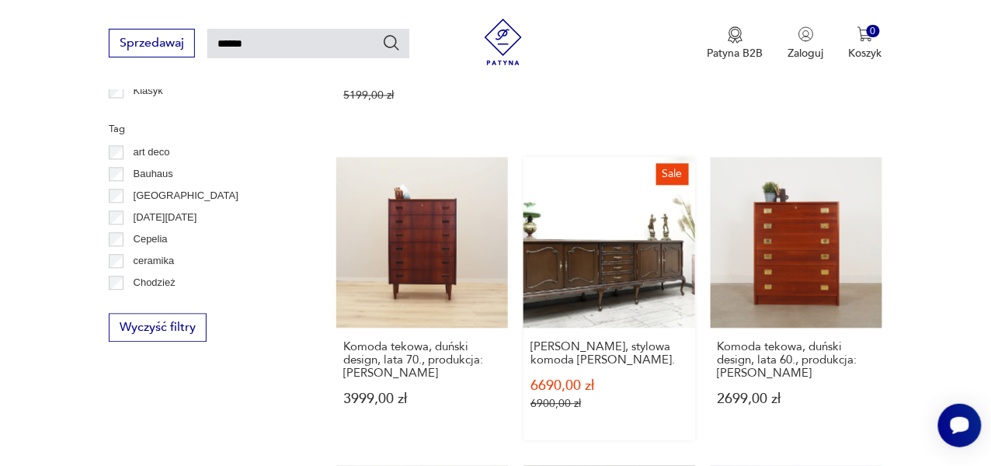
click at [624, 271] on link "Sale Zabytkowa, stylowa komoda [PERSON_NAME]. 6690,00 zł 6900,00 zł" at bounding box center [610, 299] width 172 height 284
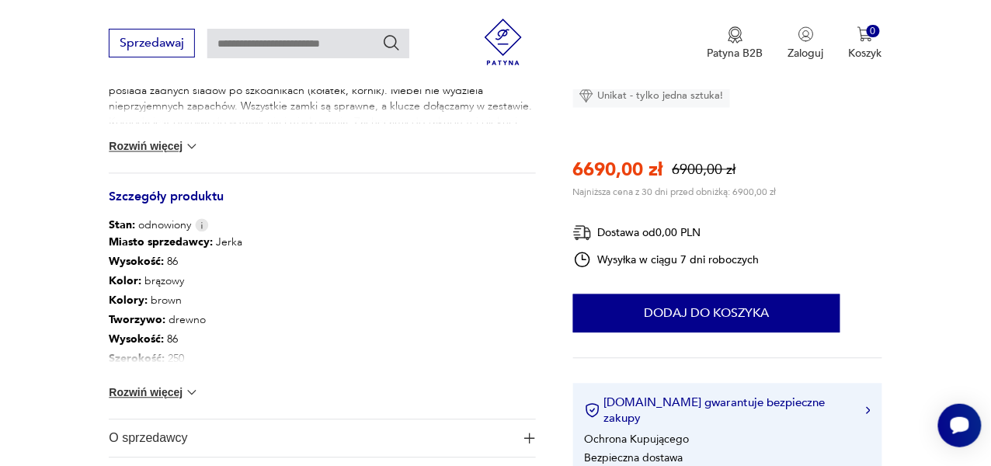
scroll to position [770, 0]
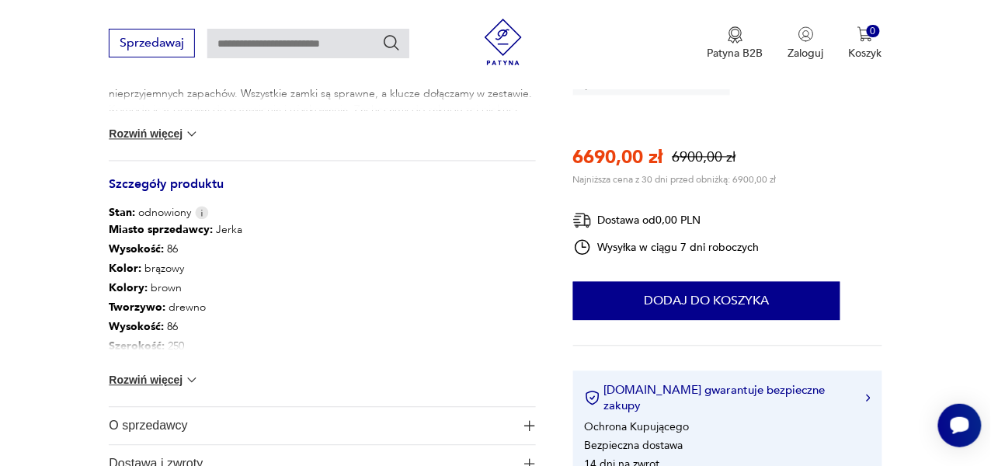
type input "******"
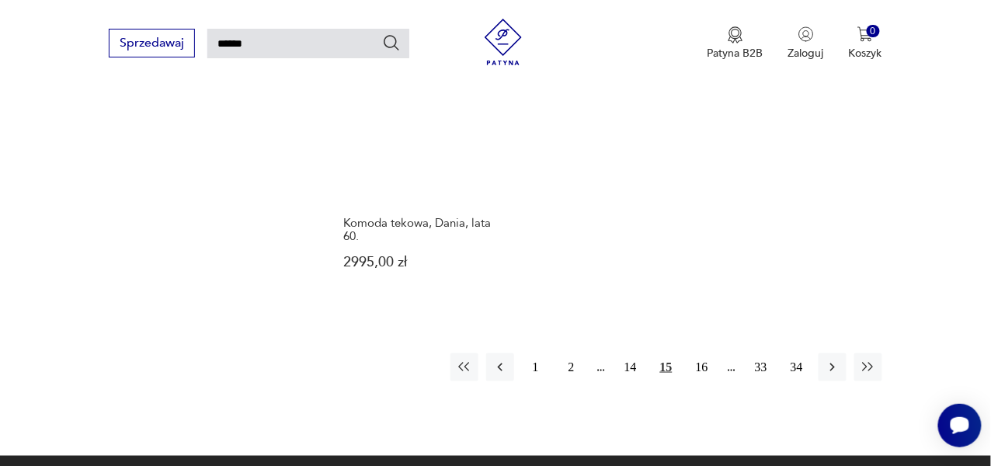
scroll to position [1879, 0]
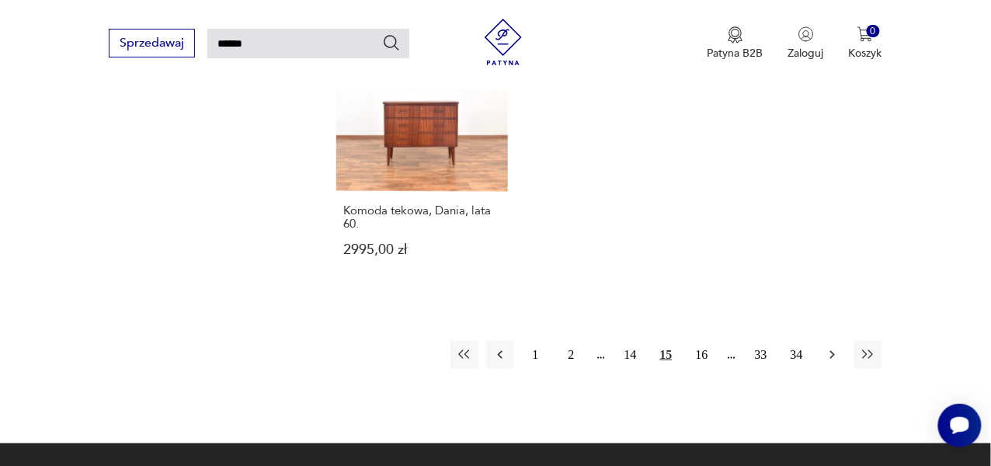
click at [833, 347] on icon "button" at bounding box center [833, 355] width 16 height 16
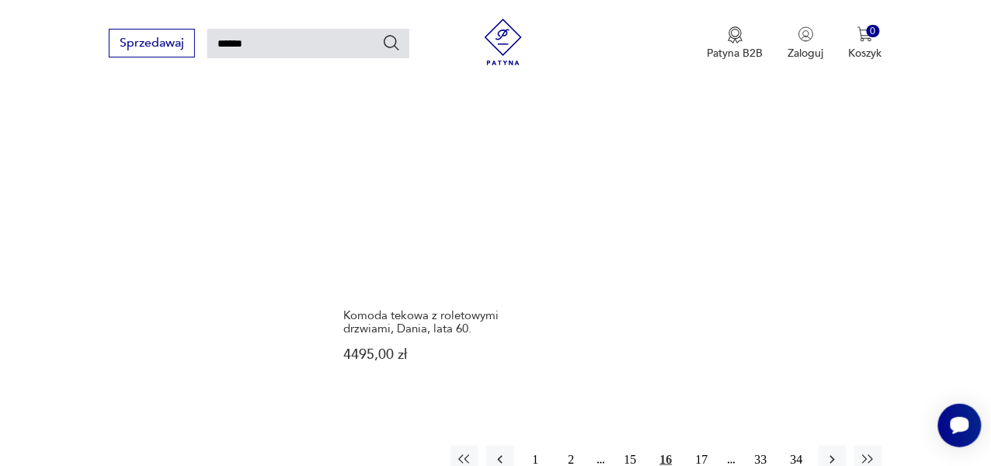
scroll to position [1780, 0]
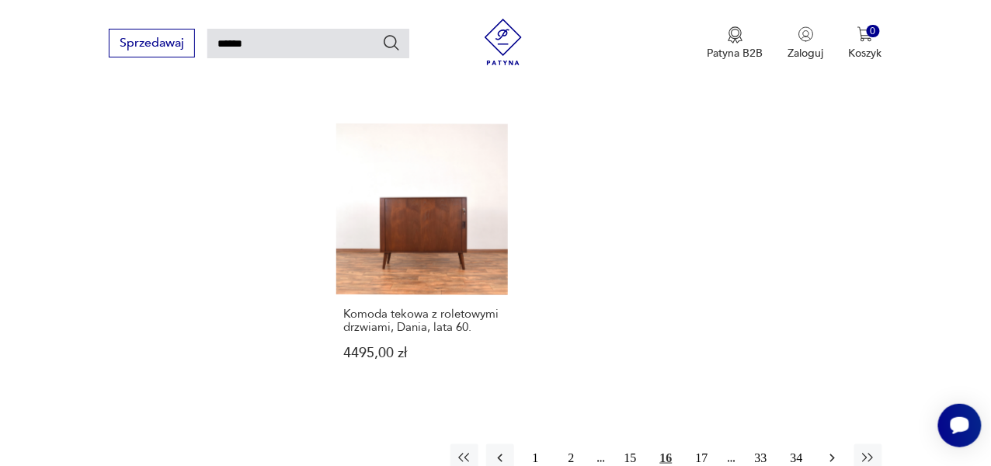
click at [830, 451] on icon "button" at bounding box center [833, 459] width 16 height 16
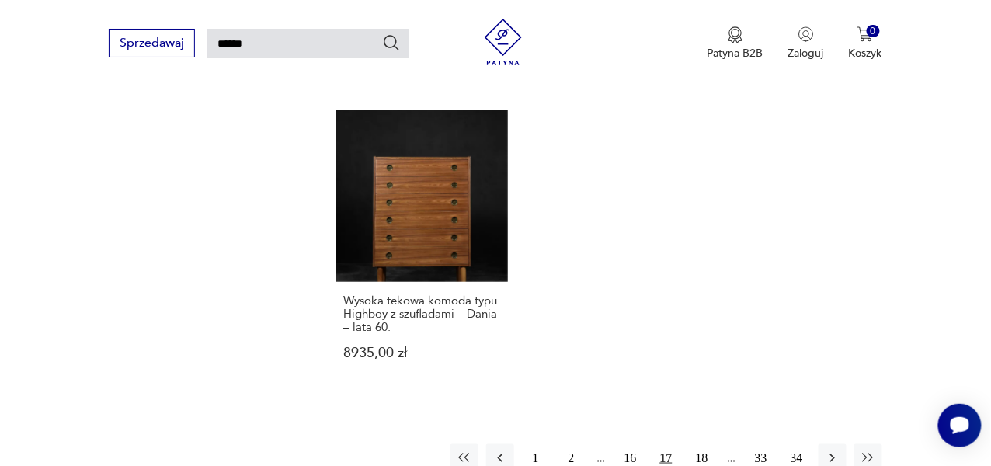
scroll to position [1873, 0]
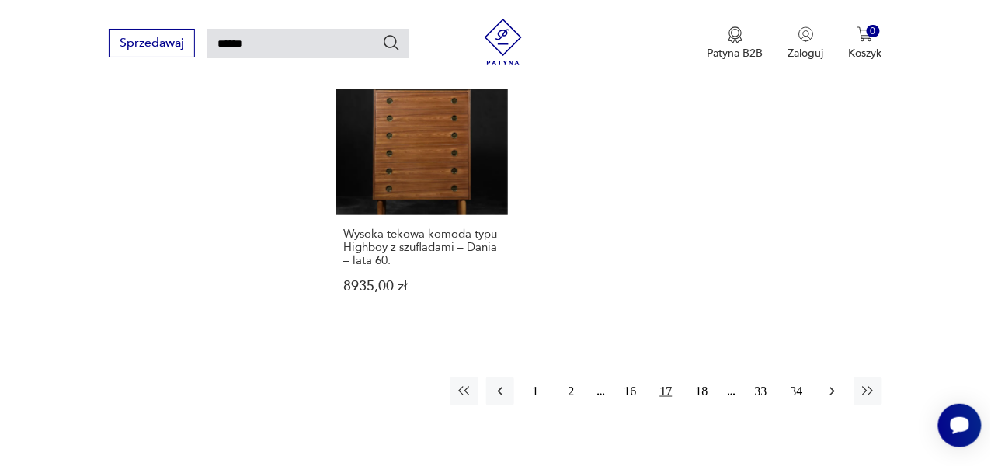
click at [840, 384] on icon "button" at bounding box center [833, 392] width 16 height 16
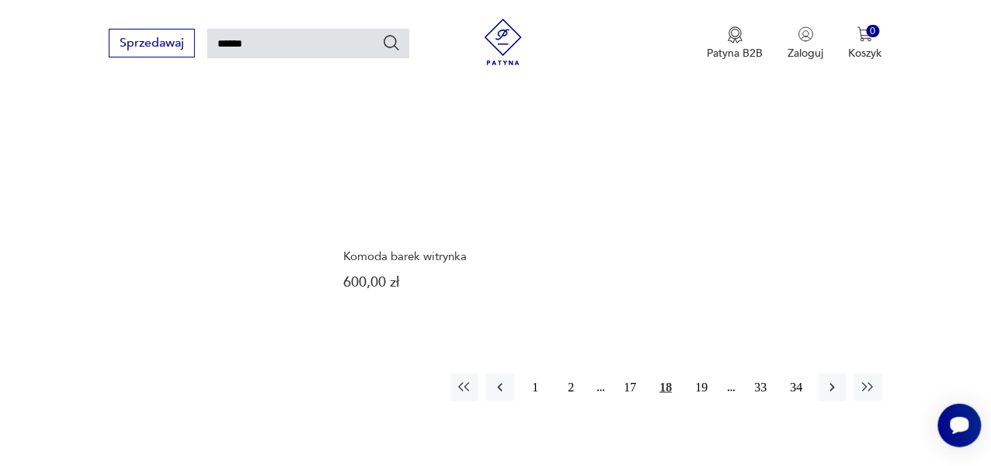
scroll to position [1853, 0]
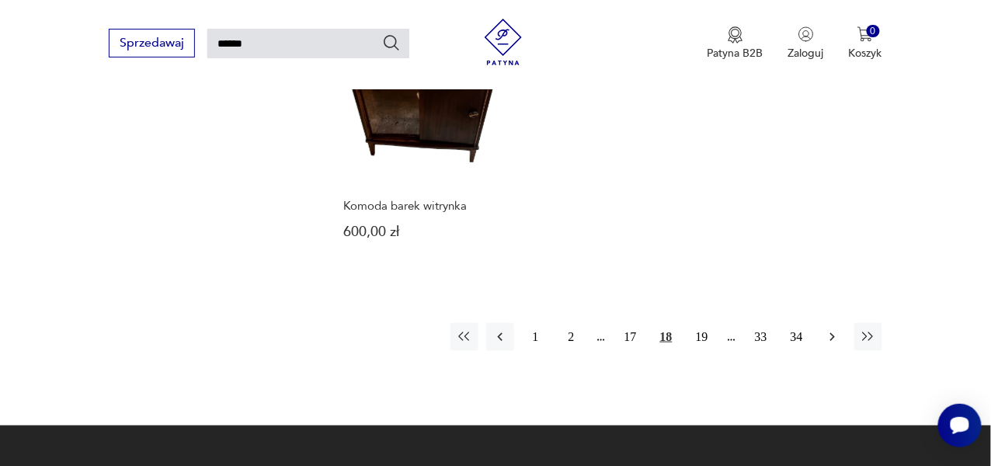
click at [837, 329] on icon "button" at bounding box center [833, 337] width 16 height 16
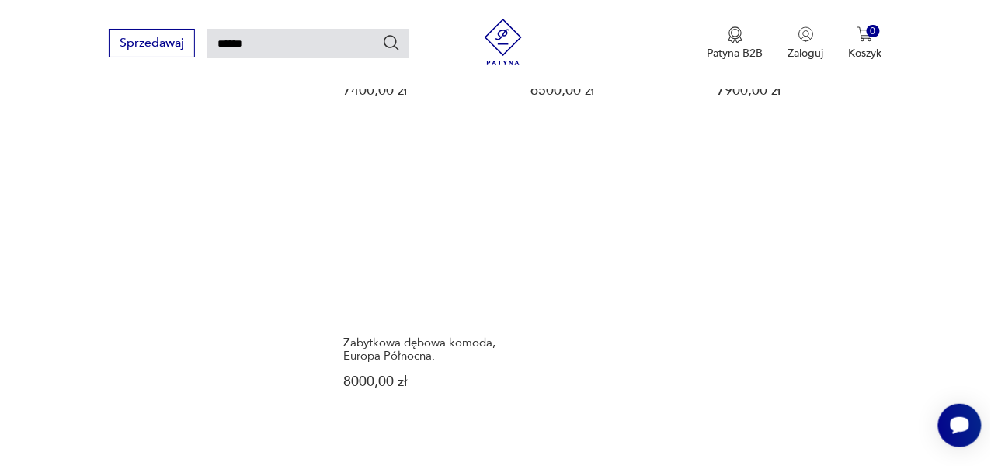
scroll to position [1872, 0]
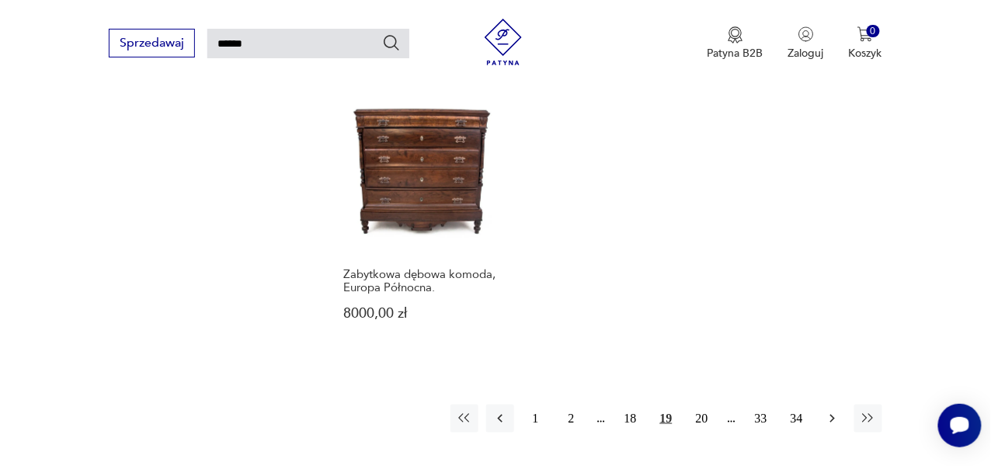
click at [831, 411] on icon "button" at bounding box center [833, 419] width 16 height 16
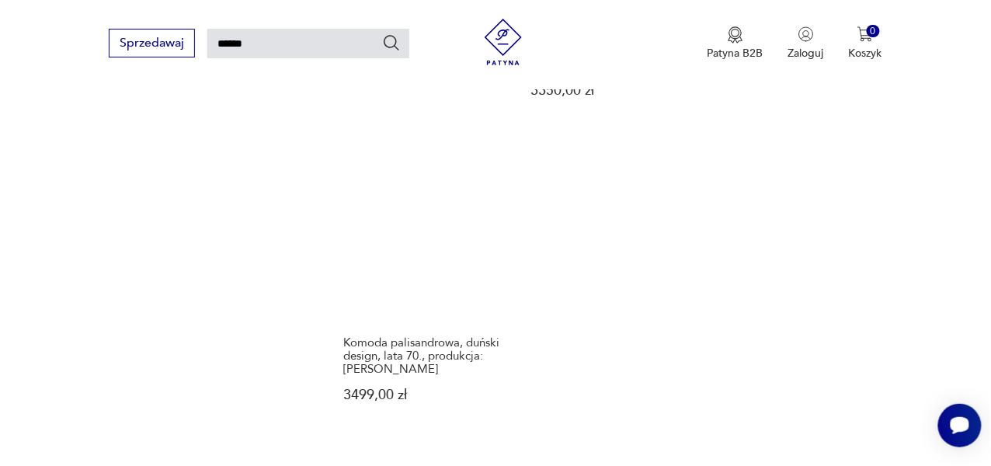
scroll to position [1780, 0]
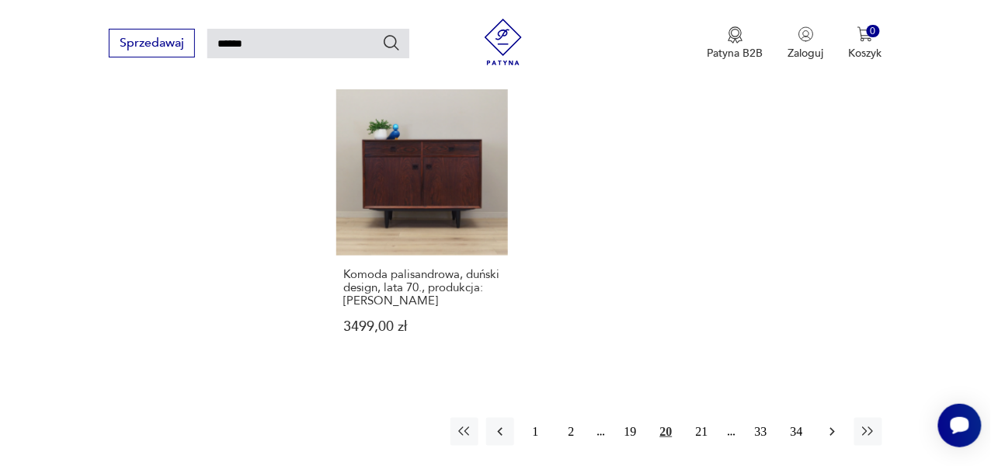
click at [836, 424] on icon "button" at bounding box center [833, 432] width 16 height 16
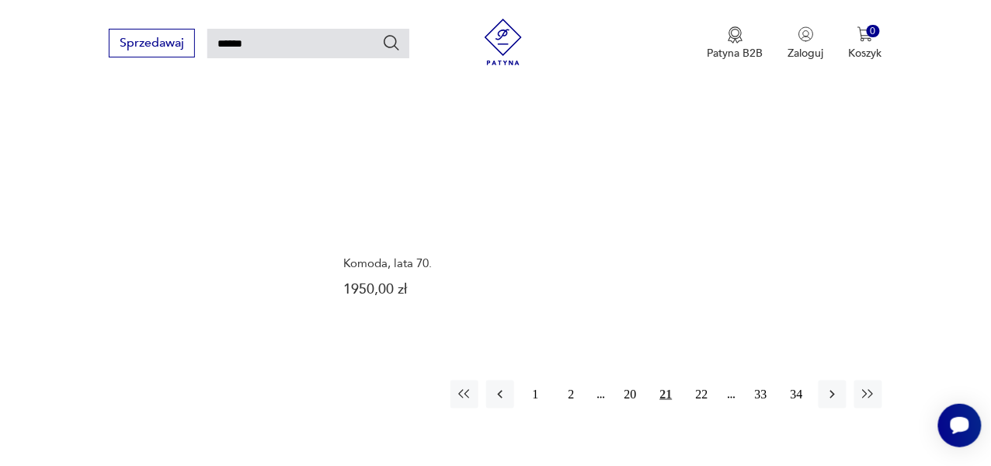
scroll to position [1935, 0]
